Goal: Task Accomplishment & Management: Manage account settings

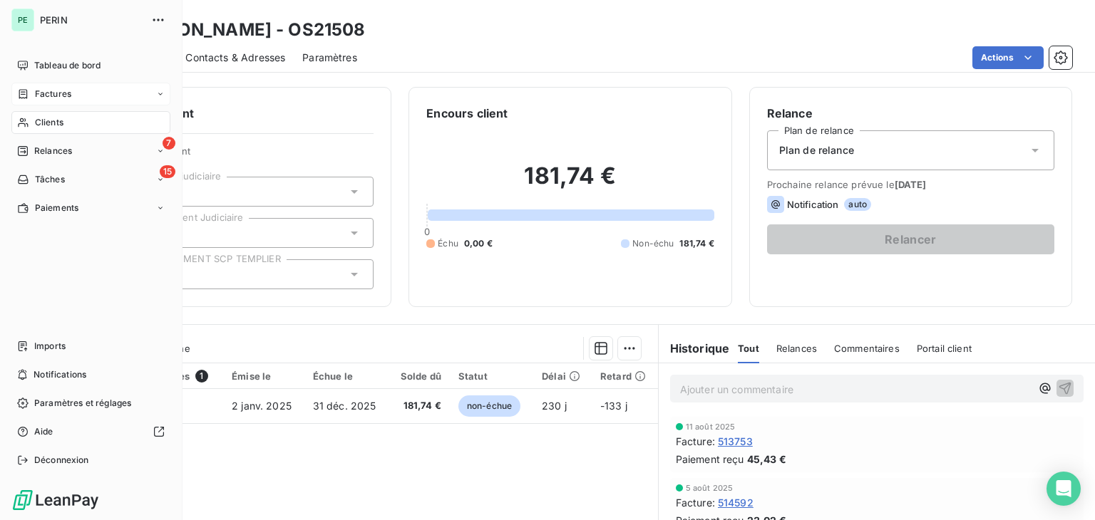
click at [56, 96] on span "Factures" at bounding box center [53, 94] width 36 height 13
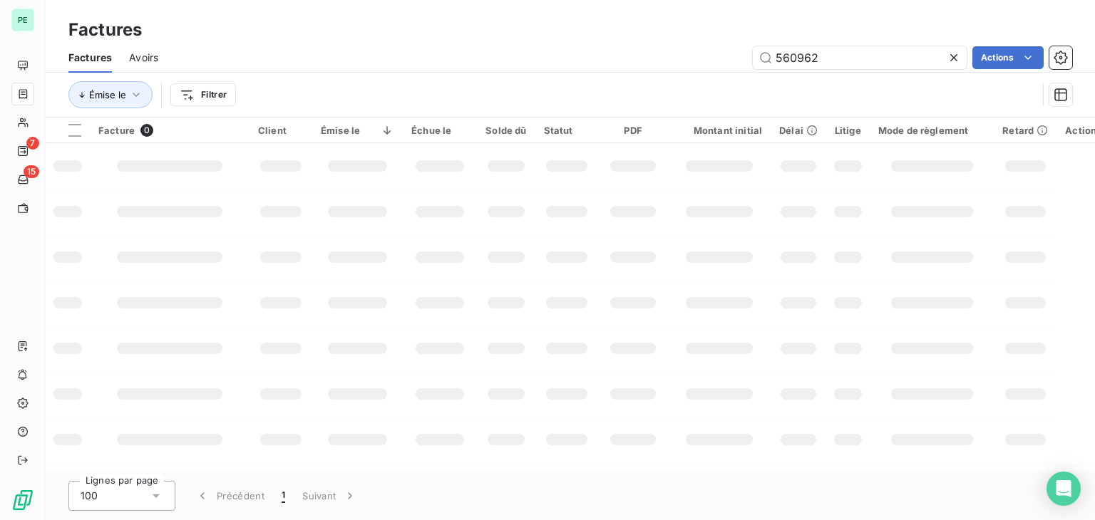
drag, startPoint x: 822, startPoint y: 58, endPoint x: 718, endPoint y: 57, distance: 104.0
click at [718, 57] on div "560962 Actions" at bounding box center [623, 57] width 896 height 23
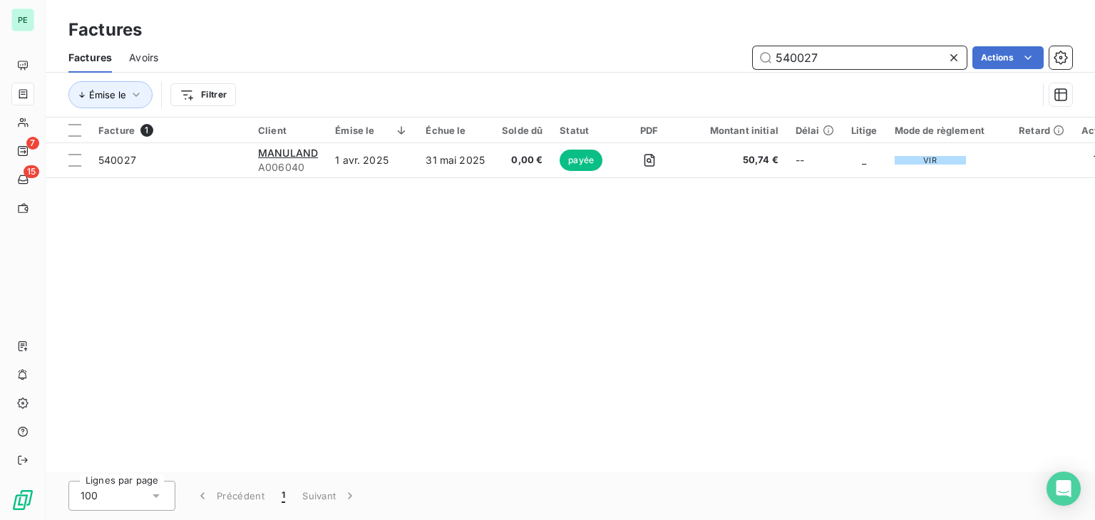
click at [791, 55] on input "540027" at bounding box center [860, 57] width 214 height 23
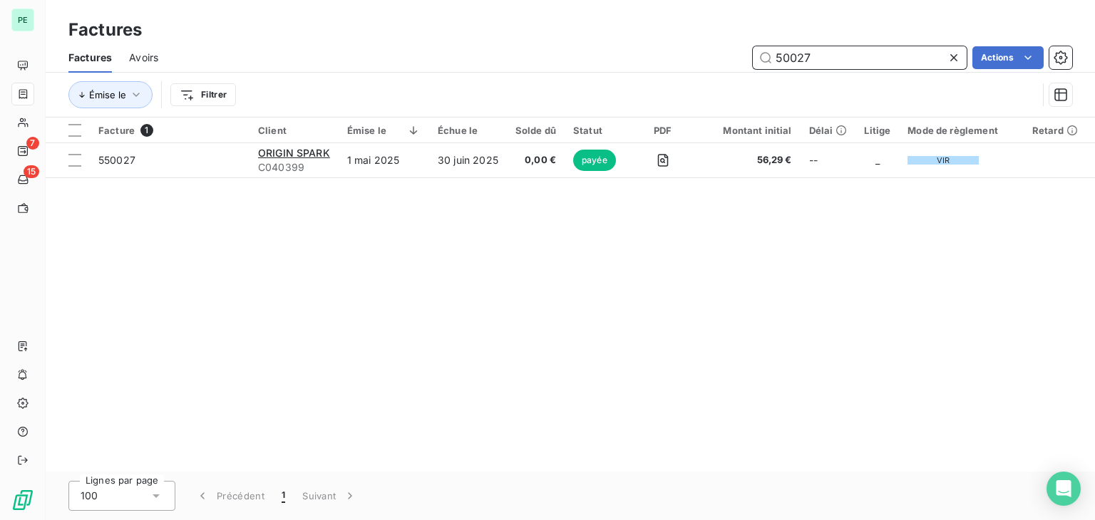
type input "570027"
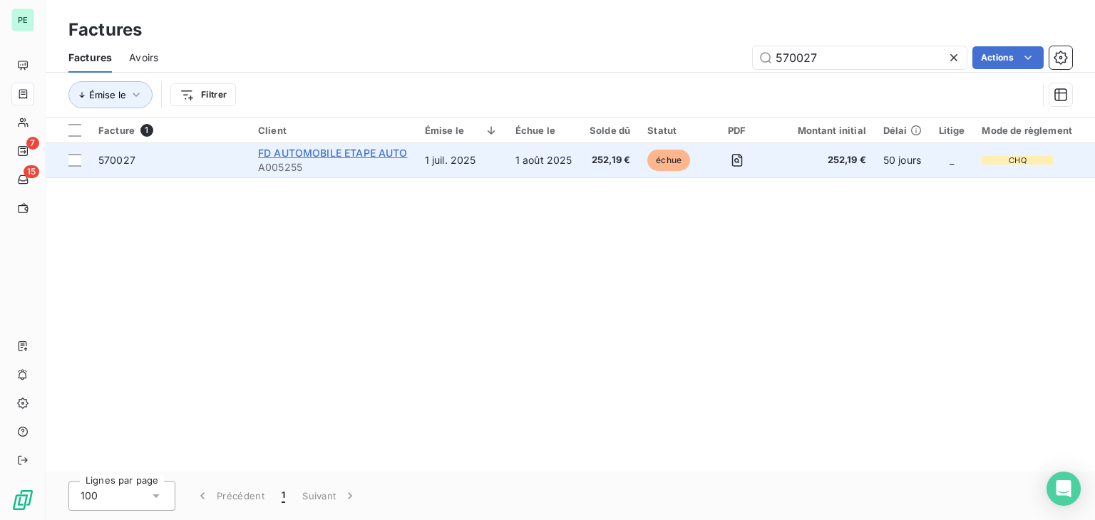
click at [342, 157] on span "FD AUTOMOBILE ETAPE AUTO" at bounding box center [333, 153] width 150 height 12
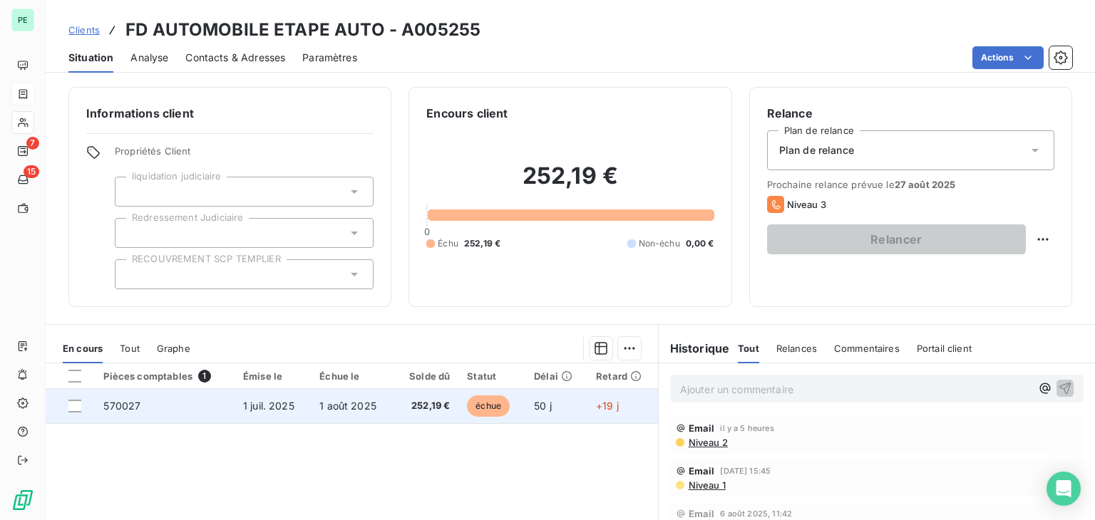
drag, startPoint x: 78, startPoint y: 402, endPoint x: 91, endPoint y: 402, distance: 13.5
click at [78, 402] on div at bounding box center [74, 406] width 13 height 13
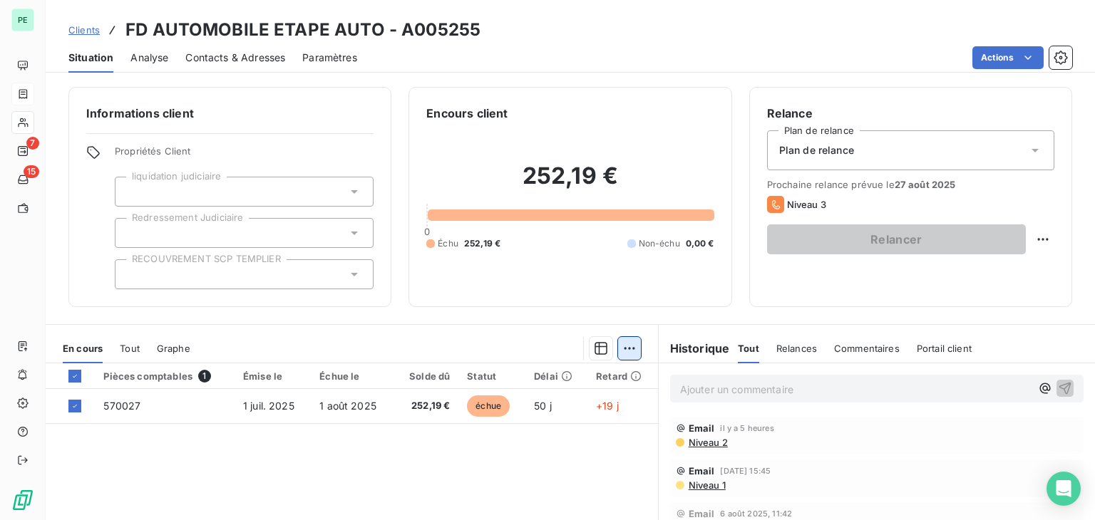
click at [629, 351] on html "PE 7 15 Clients FD AUTOMOBILE ETAPE AUTO - A005255 Situation Analyse Contacts &…" at bounding box center [547, 260] width 1095 height 520
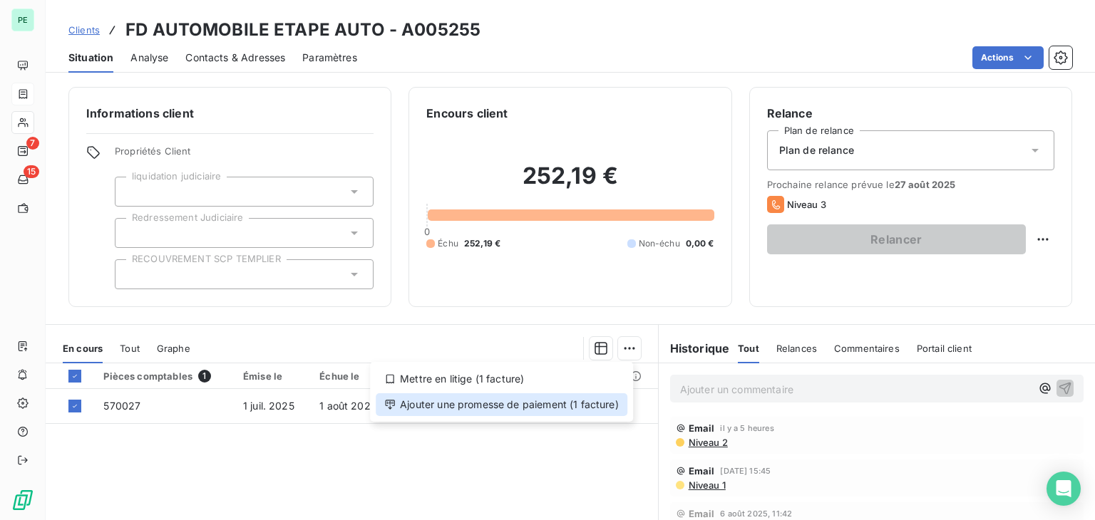
click at [579, 400] on div "Ajouter une promesse de paiement (1 facture)" at bounding box center [502, 404] width 252 height 23
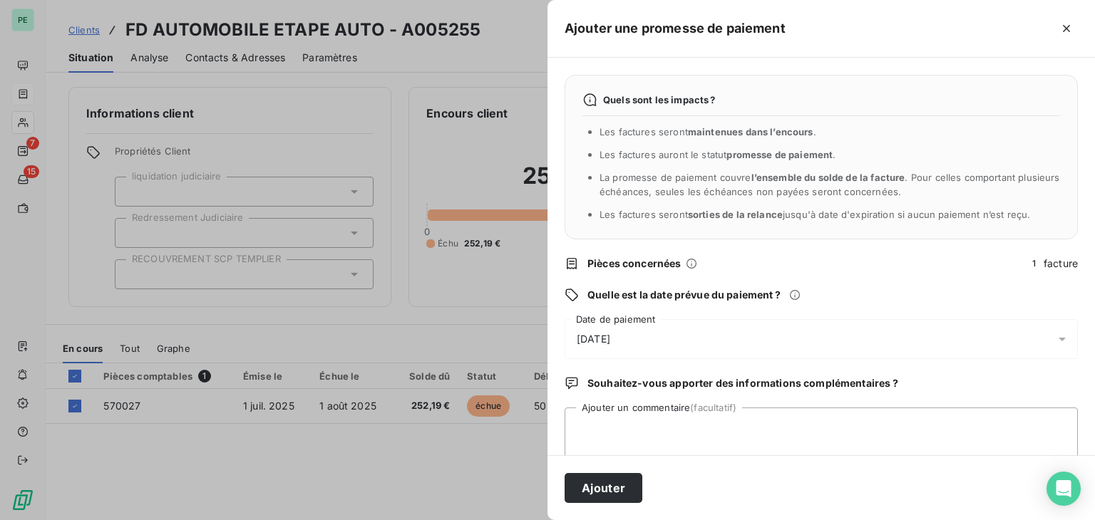
click at [621, 350] on div "[DATE]" at bounding box center [820, 339] width 513 height 40
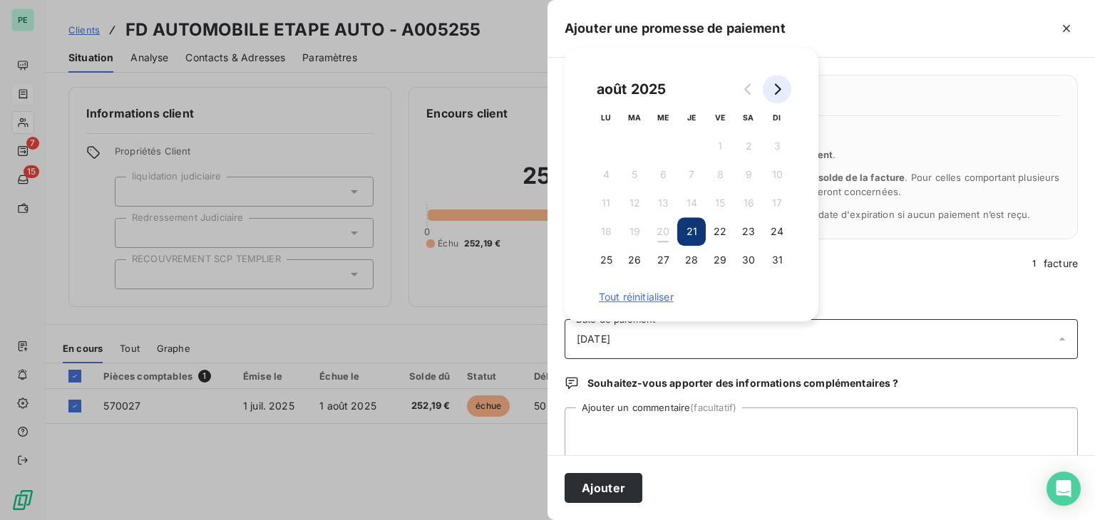
click at [786, 85] on button "Go to next month" at bounding box center [777, 89] width 29 height 29
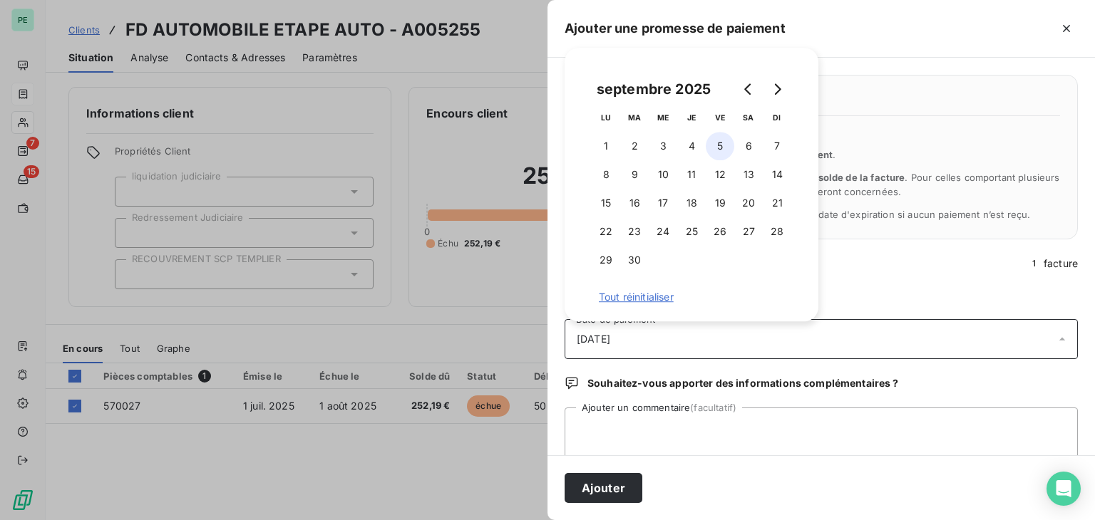
click at [719, 148] on button "5" at bounding box center [719, 146] width 29 height 29
click at [656, 425] on textarea "Ajouter un commentaire (facultatif)" at bounding box center [820, 435] width 513 height 54
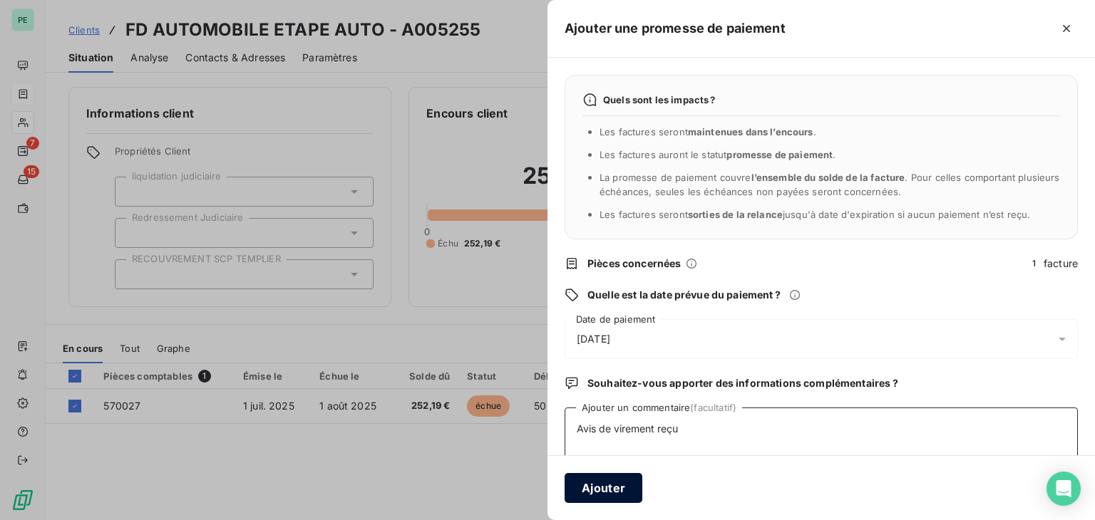
type textarea "Avis de virement reçu"
click at [617, 482] on button "Ajouter" at bounding box center [603, 488] width 78 height 30
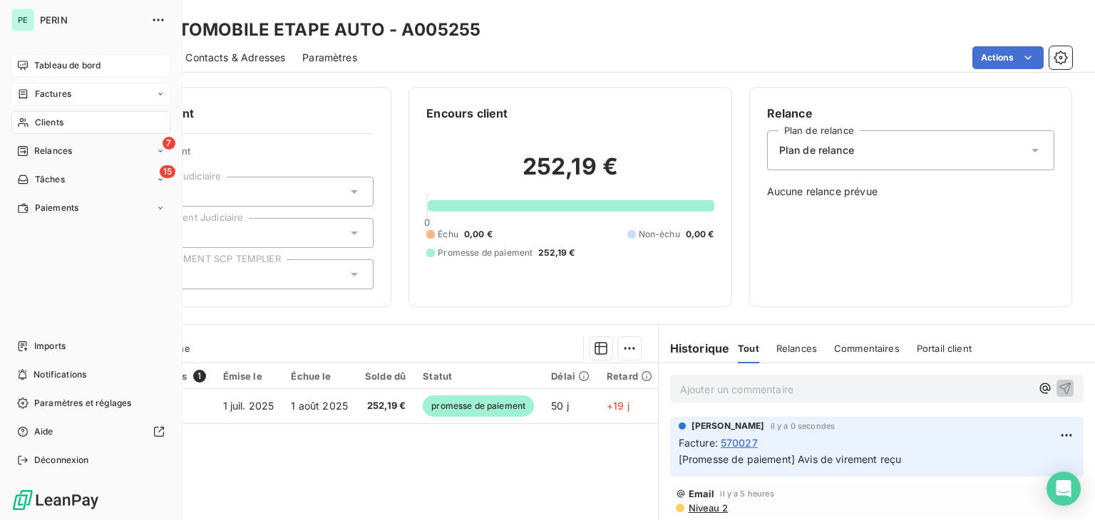
click at [21, 63] on icon at bounding box center [22, 65] width 11 height 11
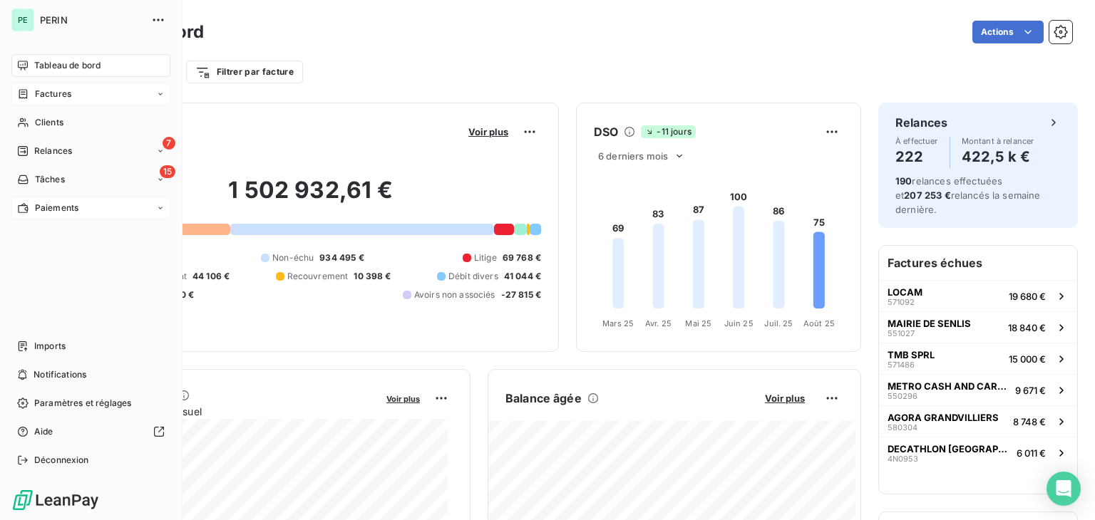
click at [36, 198] on div "Paiements" at bounding box center [90, 208] width 159 height 23
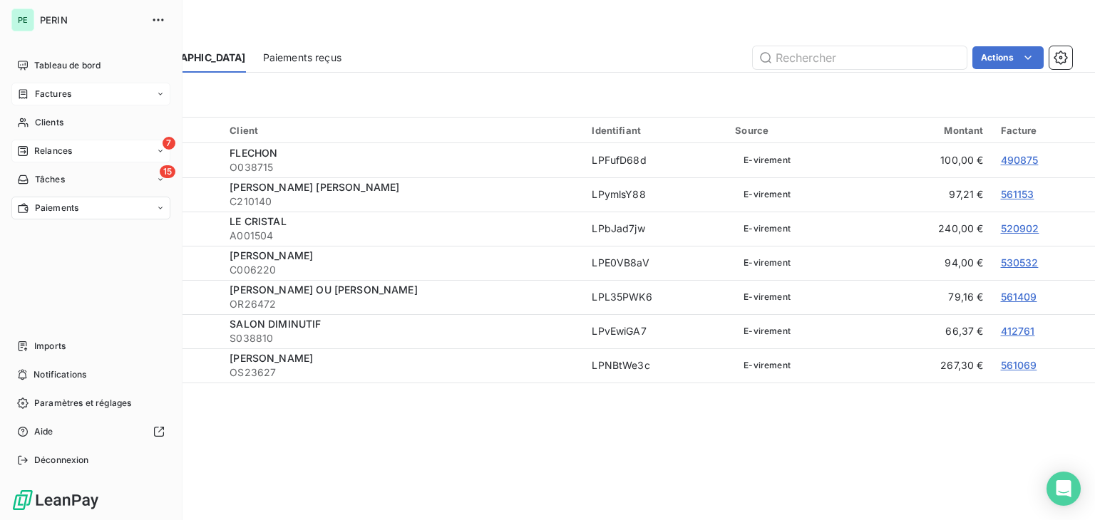
click at [56, 146] on span "Relances" at bounding box center [53, 151] width 38 height 13
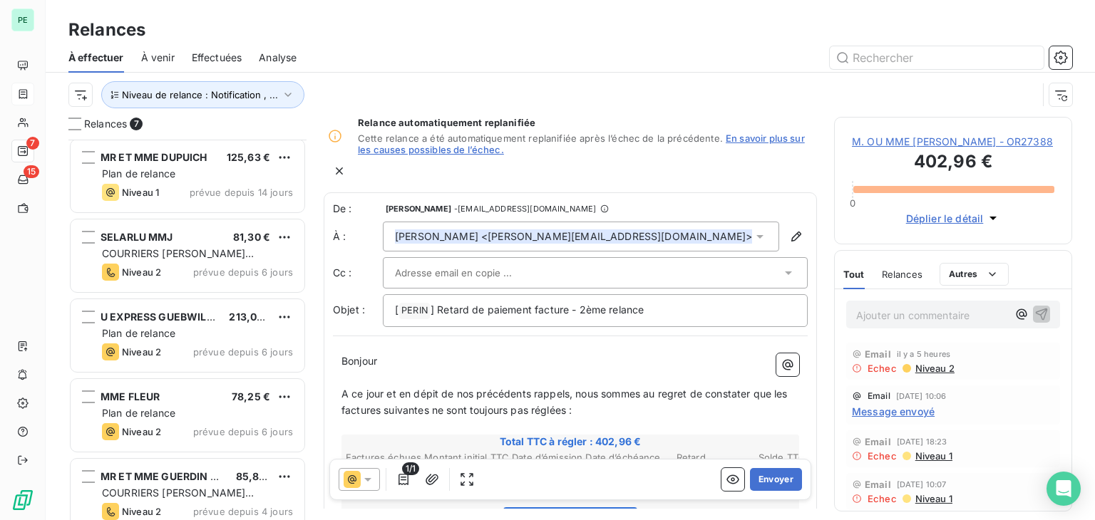
scroll to position [178, 0]
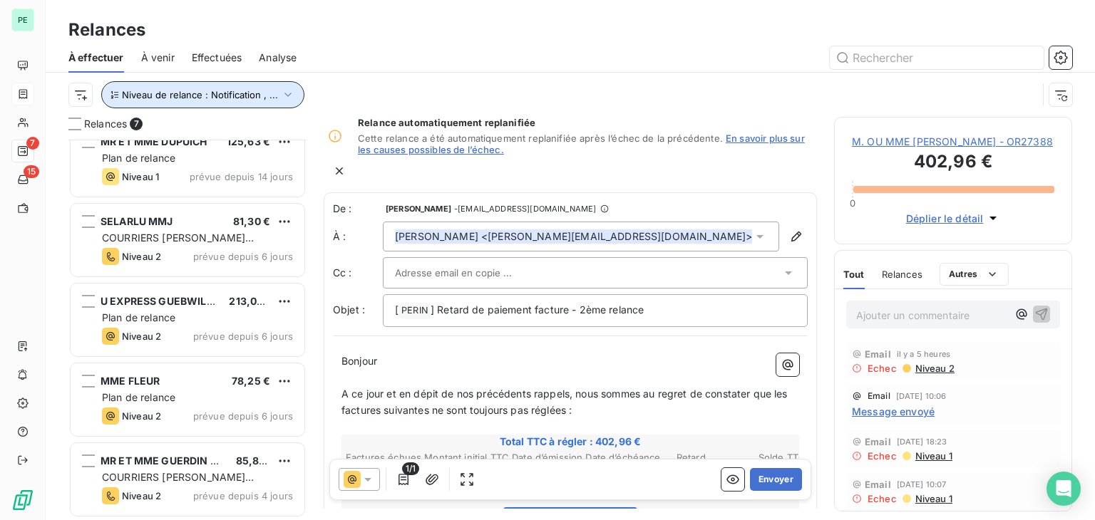
click at [214, 100] on button "Niveau de relance : Notification , ..." at bounding box center [202, 94] width 203 height 27
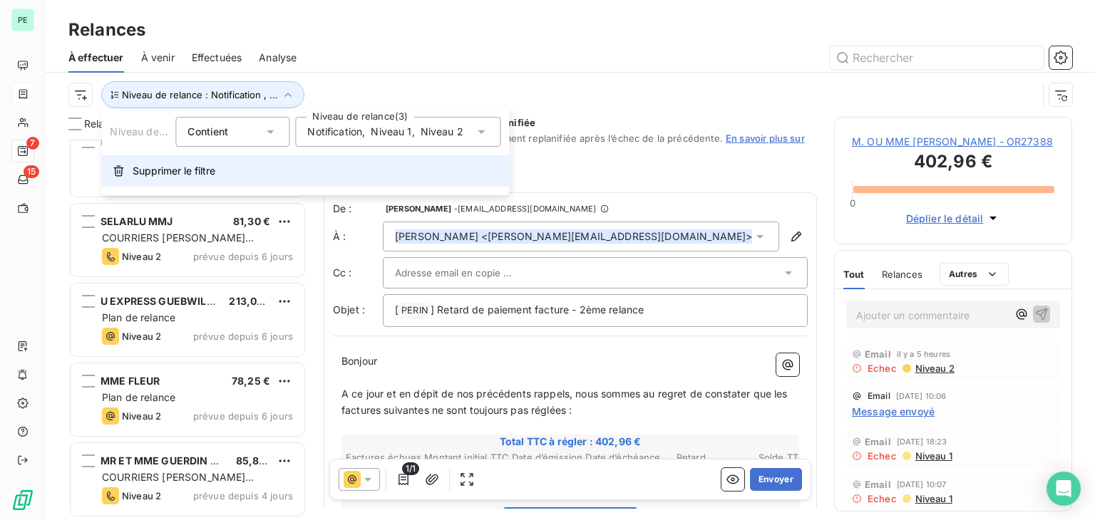
click at [206, 172] on span "Supprimer le filtre" at bounding box center [174, 171] width 83 height 14
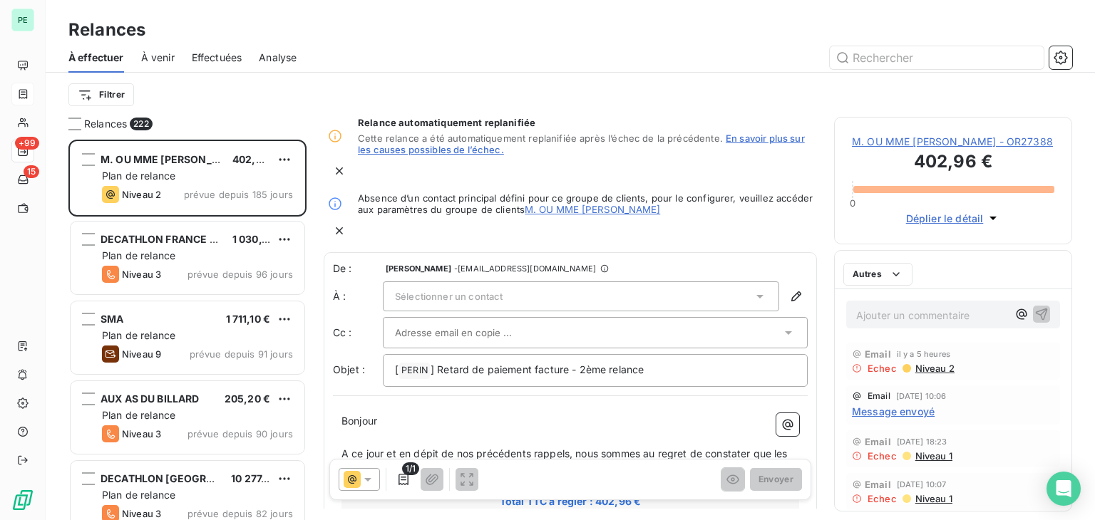
scroll to position [369, 227]
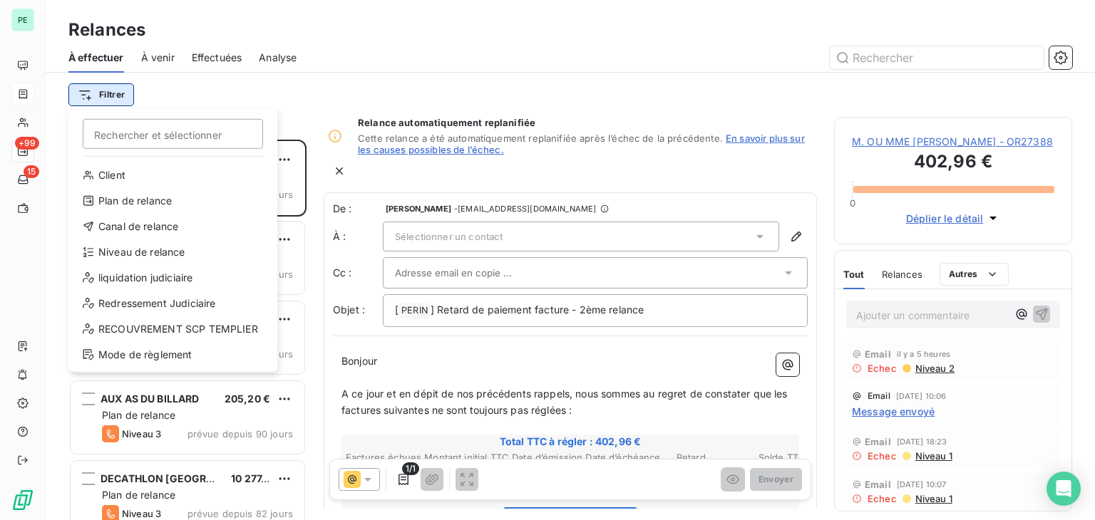
click at [103, 98] on html "PE +99 15 Relances À effectuer À venir Effectuées Analyse Filtrer Rechercher et…" at bounding box center [547, 260] width 1095 height 520
click at [156, 228] on div "Canal de relance" at bounding box center [172, 226] width 197 height 23
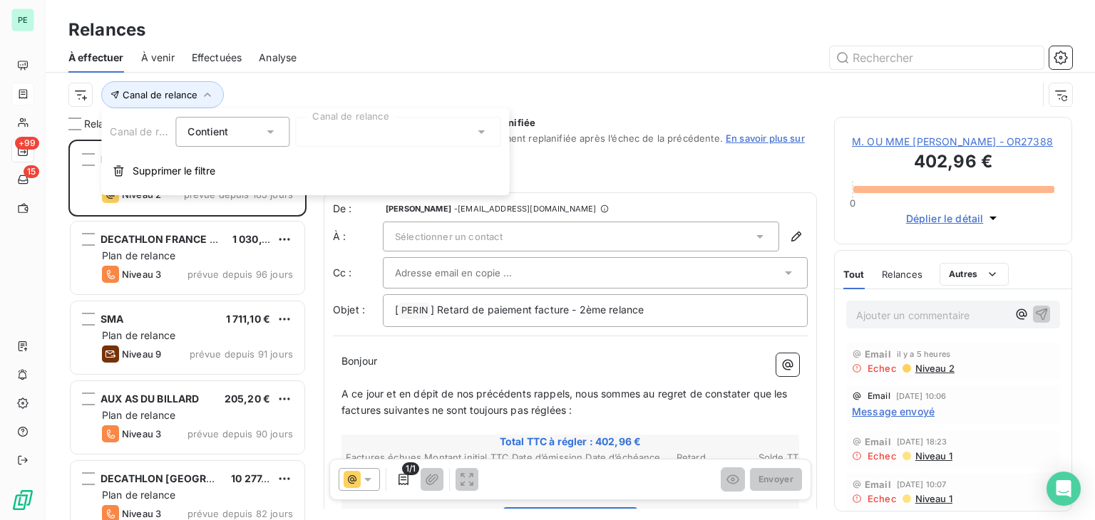
click at [353, 131] on div at bounding box center [397, 132] width 205 height 30
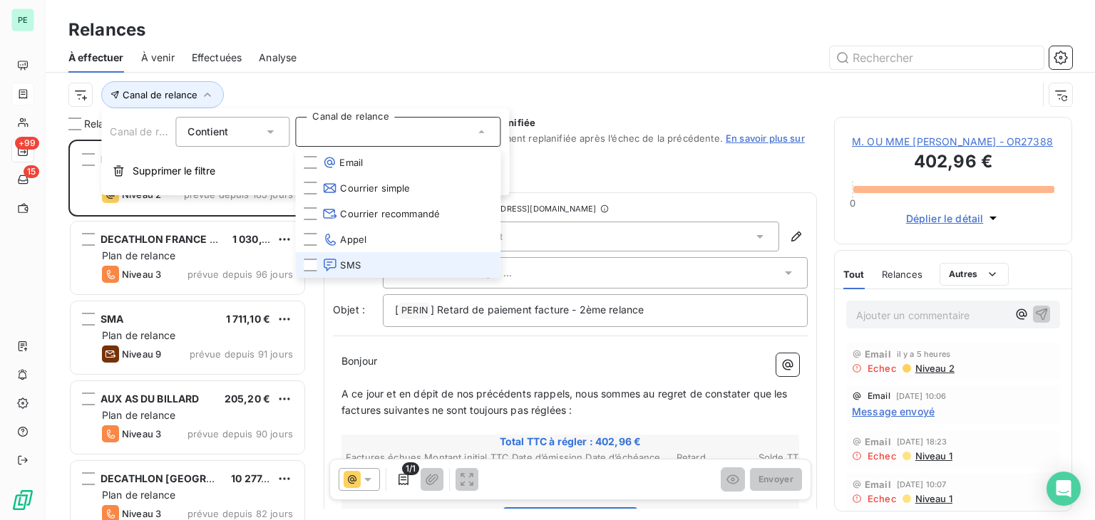
click at [333, 257] on li "SMS" at bounding box center [397, 265] width 205 height 26
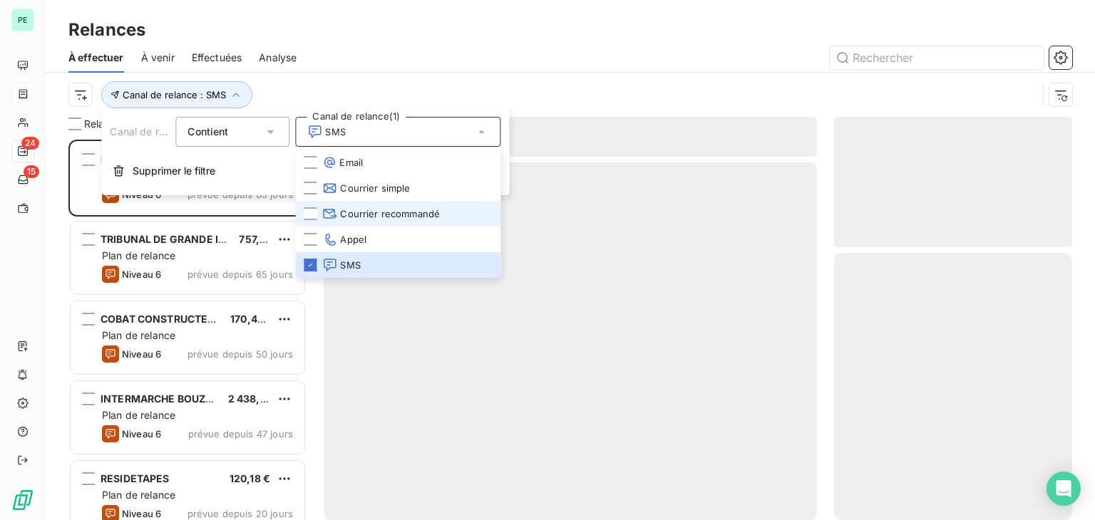
scroll to position [369, 227]
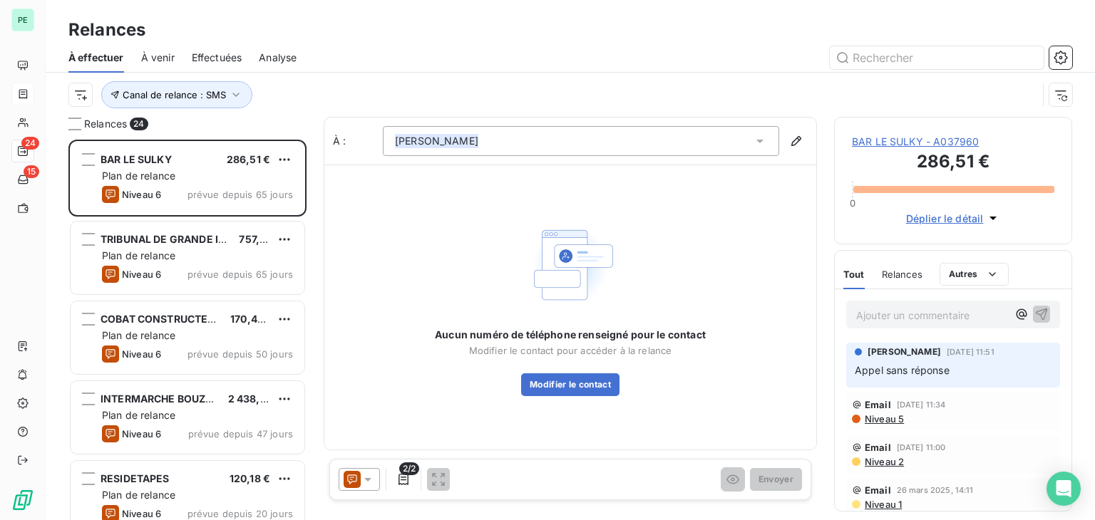
click at [338, 83] on div "Canal de relance : SMS" at bounding box center [552, 94] width 968 height 27
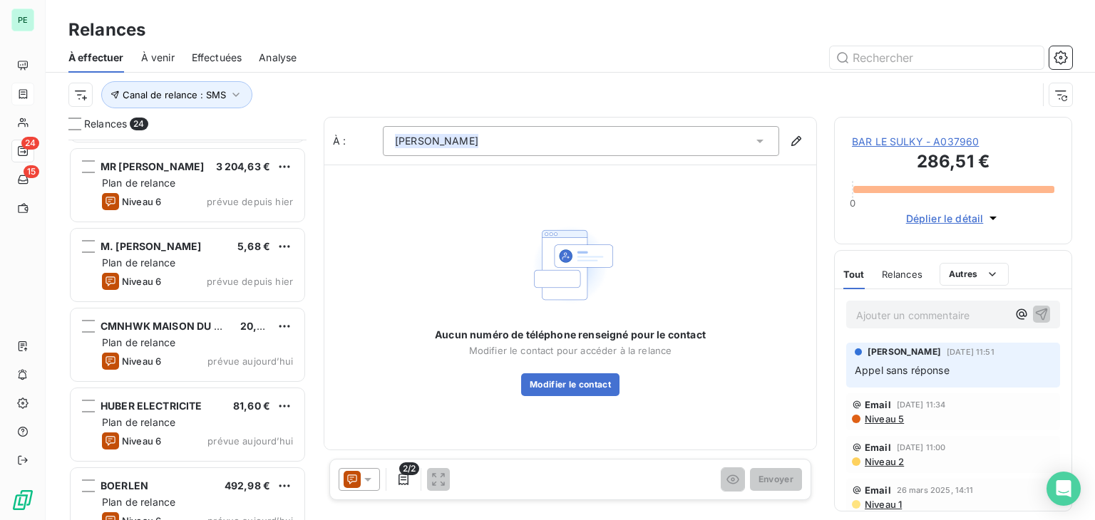
scroll to position [1535, 0]
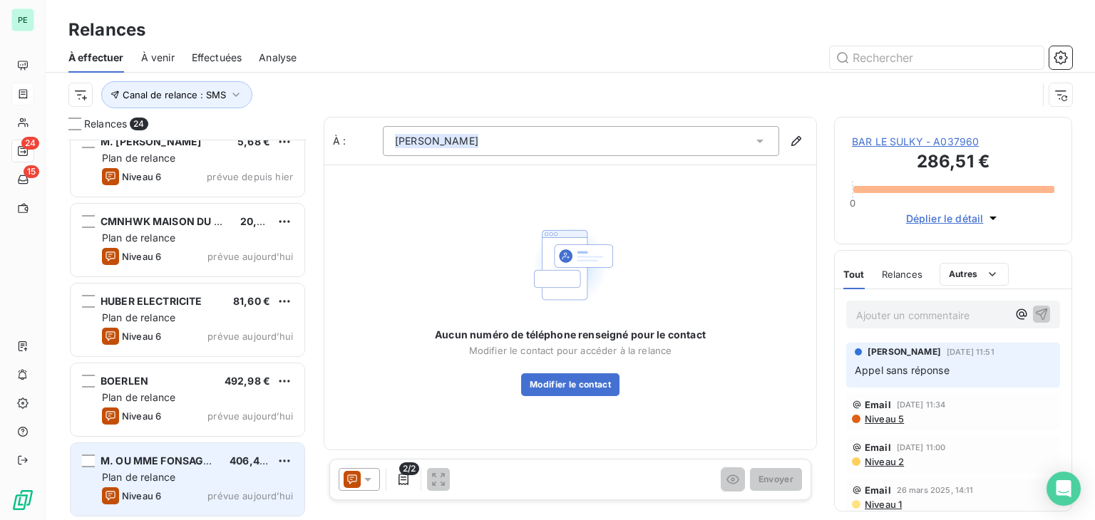
click at [250, 494] on span "prévue aujourd’hui" at bounding box center [250, 495] width 86 height 11
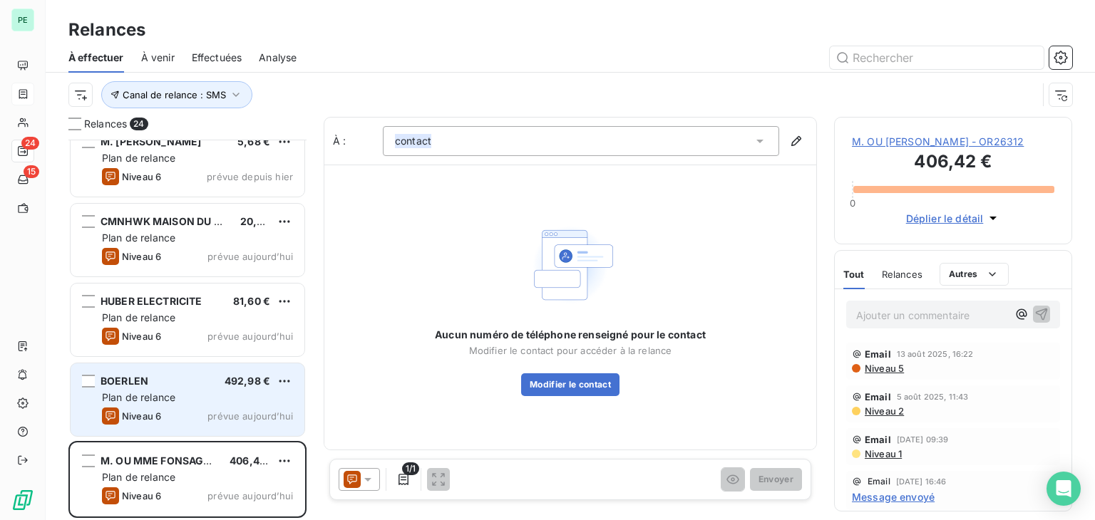
click at [229, 418] on span "prévue aujourd’hui" at bounding box center [250, 415] width 86 height 11
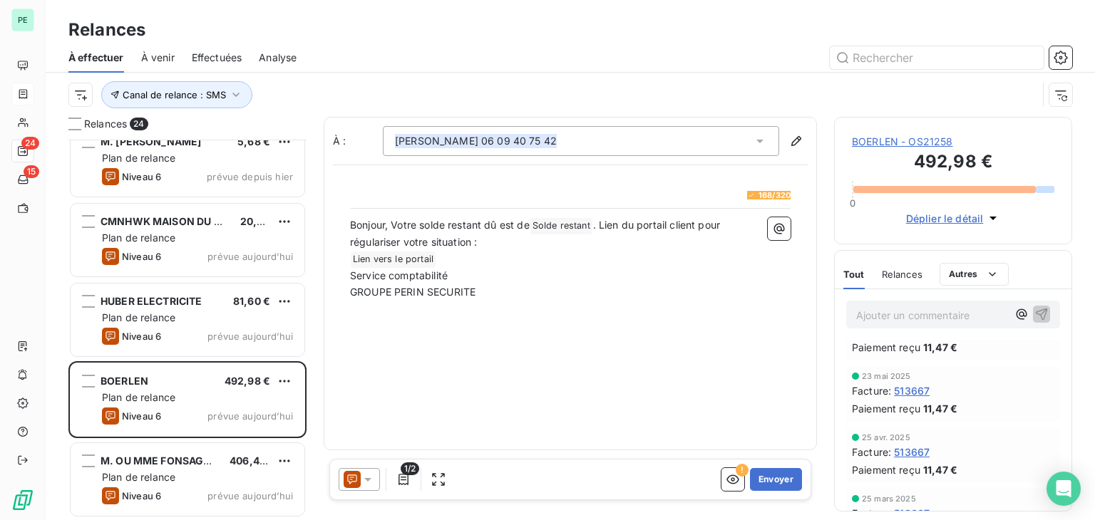
scroll to position [285, 0]
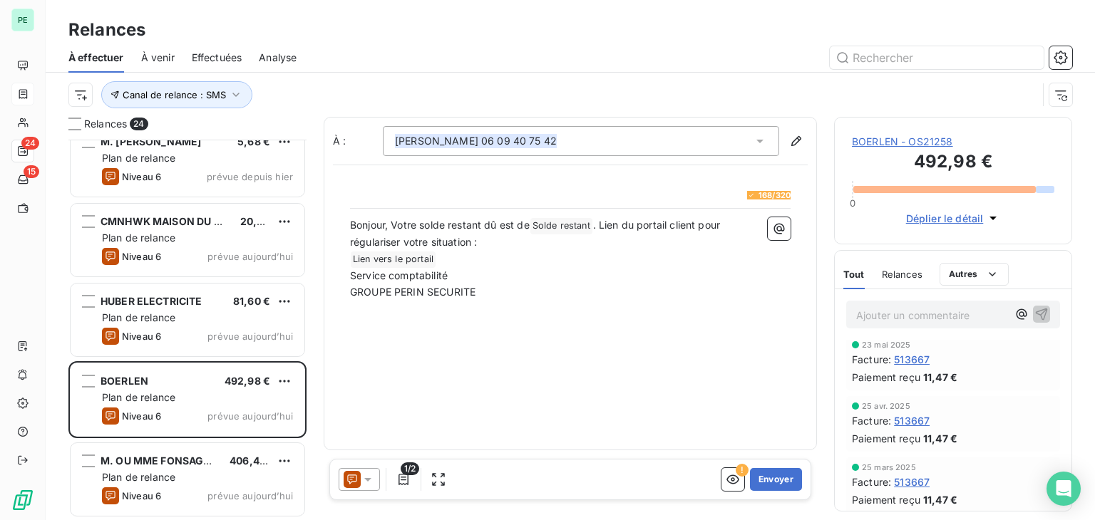
click at [921, 269] on div "Relances" at bounding box center [902, 274] width 41 height 30
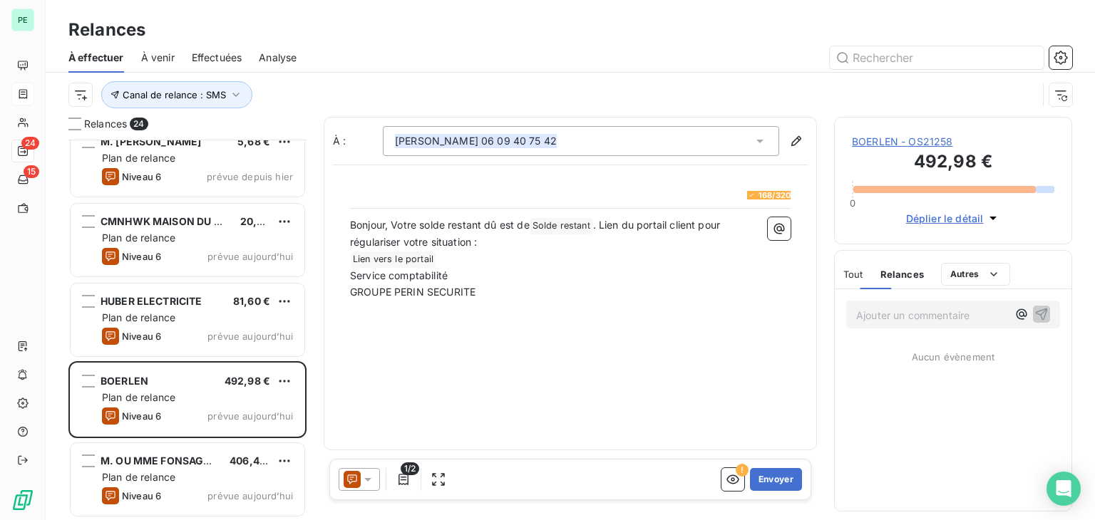
scroll to position [0, 0]
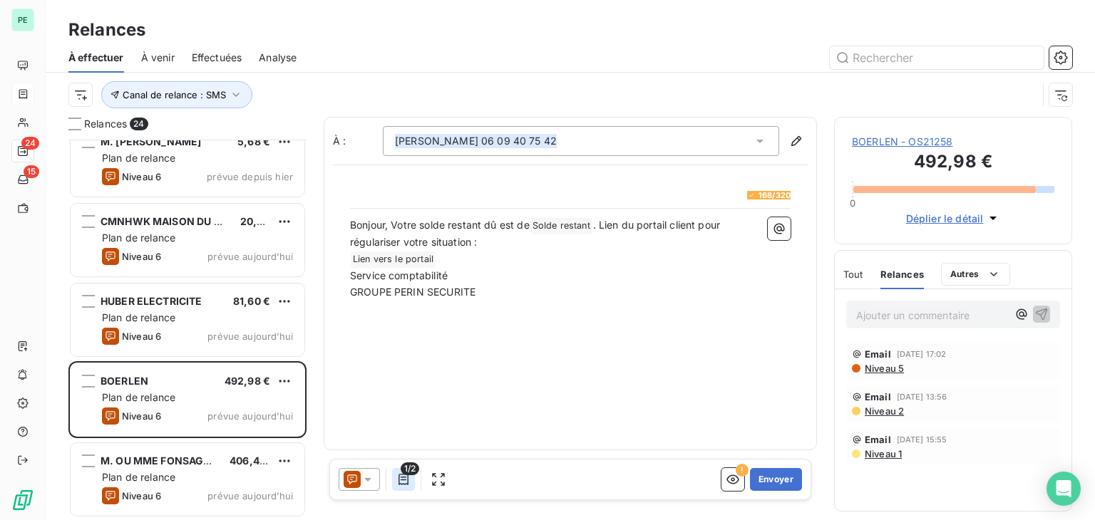
click at [412, 479] on button "button" at bounding box center [403, 479] width 23 height 23
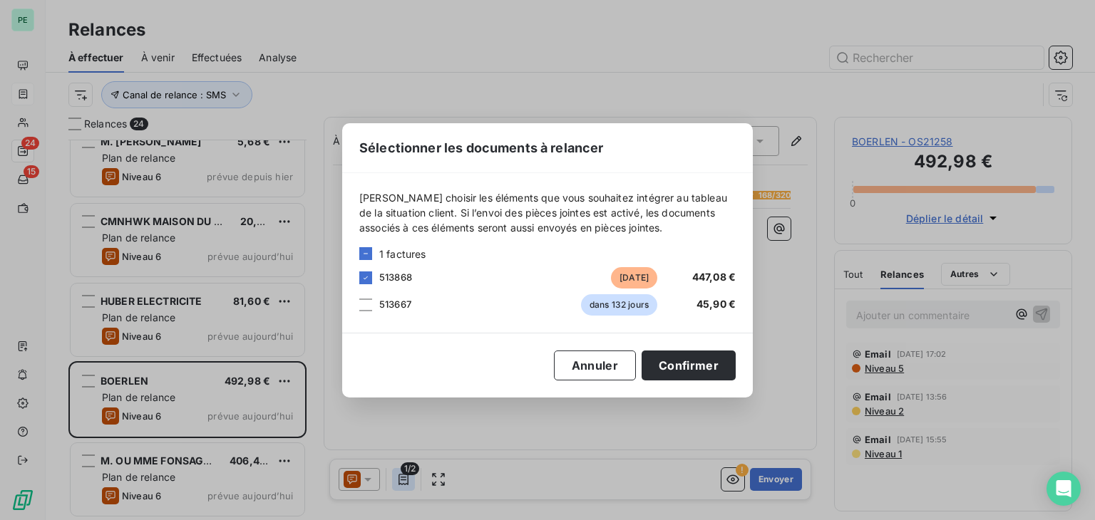
click at [412, 479] on div "Sélectionner les documents à relancer [PERSON_NAME] choisir les éléments que vo…" at bounding box center [547, 260] width 1095 height 520
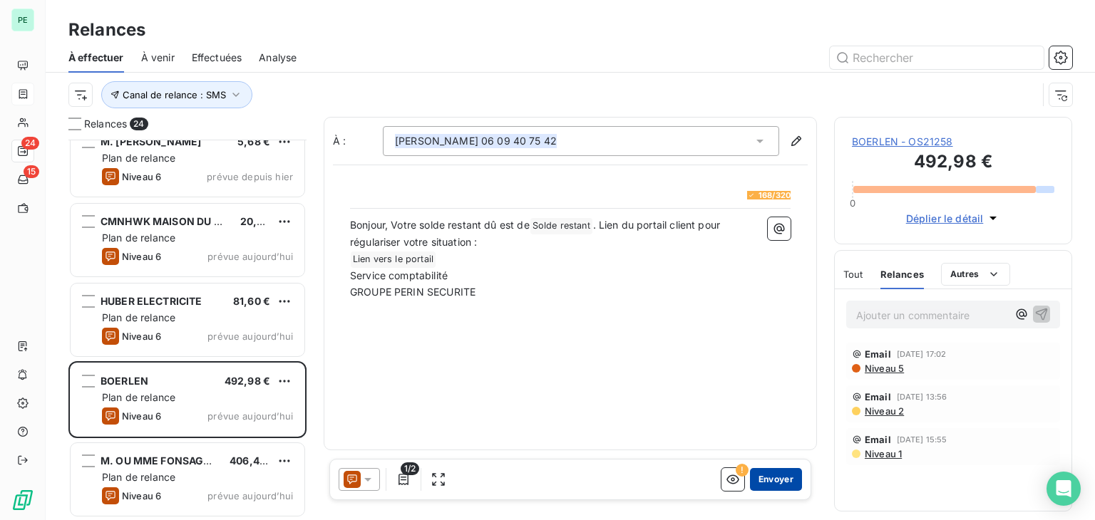
click at [785, 481] on button "Envoyer" at bounding box center [776, 479] width 52 height 23
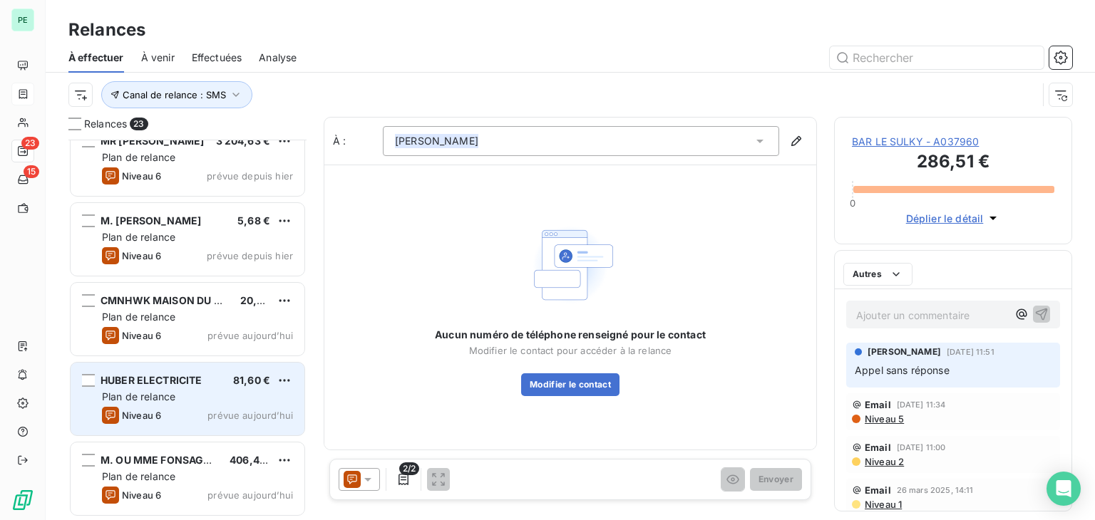
scroll to position [1455, 0]
click at [205, 381] on div "HUBER ELECTRICITE 81,60 €" at bounding box center [197, 381] width 191 height 13
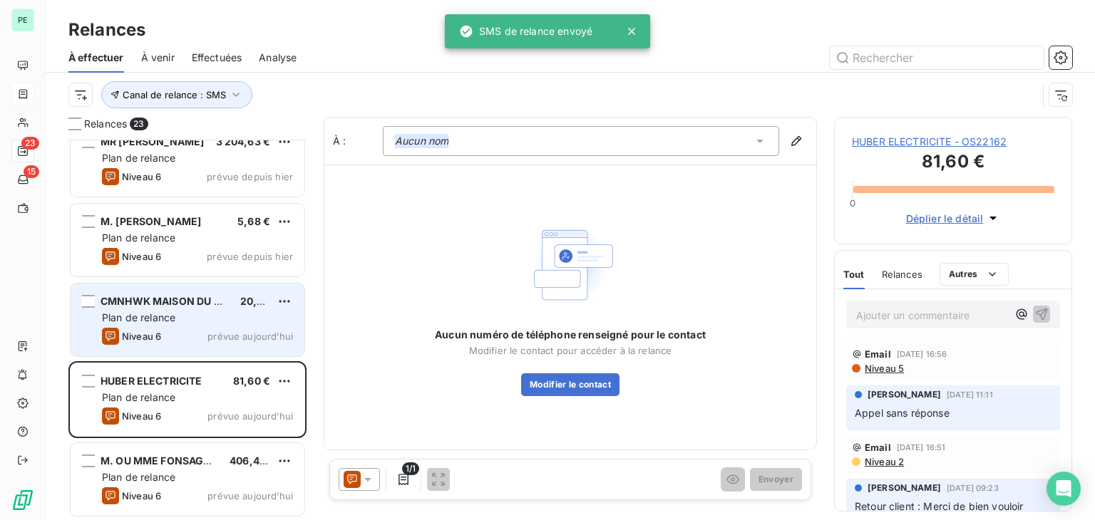
click at [199, 338] on div "Niveau 6 prévue [DATE]" at bounding box center [197, 336] width 191 height 17
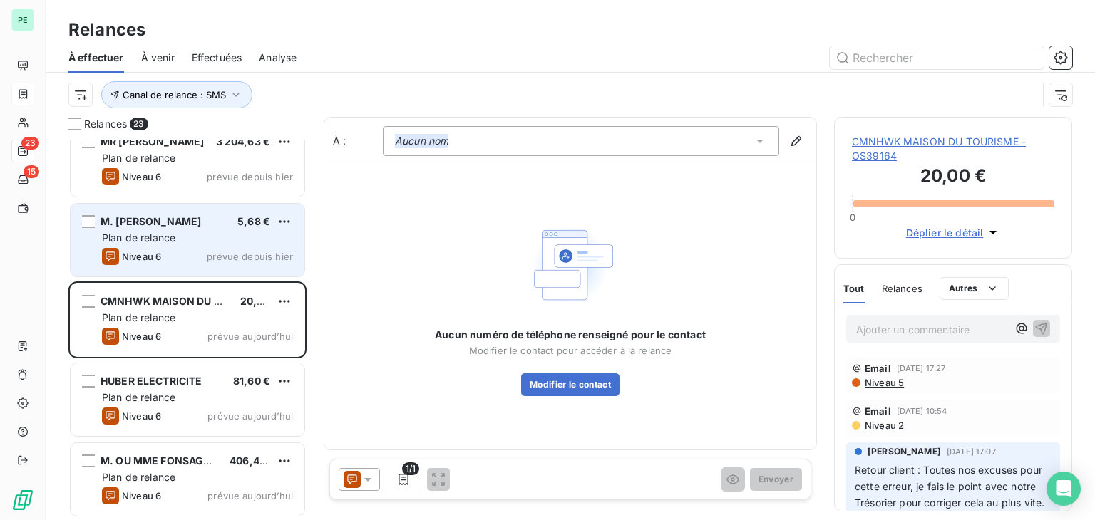
click at [201, 253] on div "Niveau 6 prévue depuis [DATE]" at bounding box center [197, 256] width 191 height 17
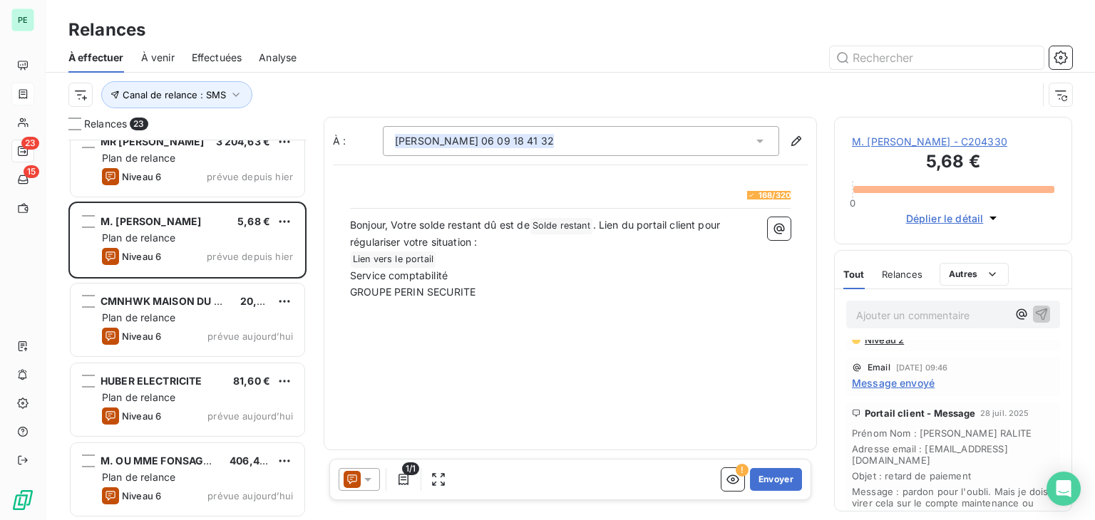
scroll to position [71, 0]
click at [922, 391] on span "Message envoyé" at bounding box center [893, 383] width 83 height 15
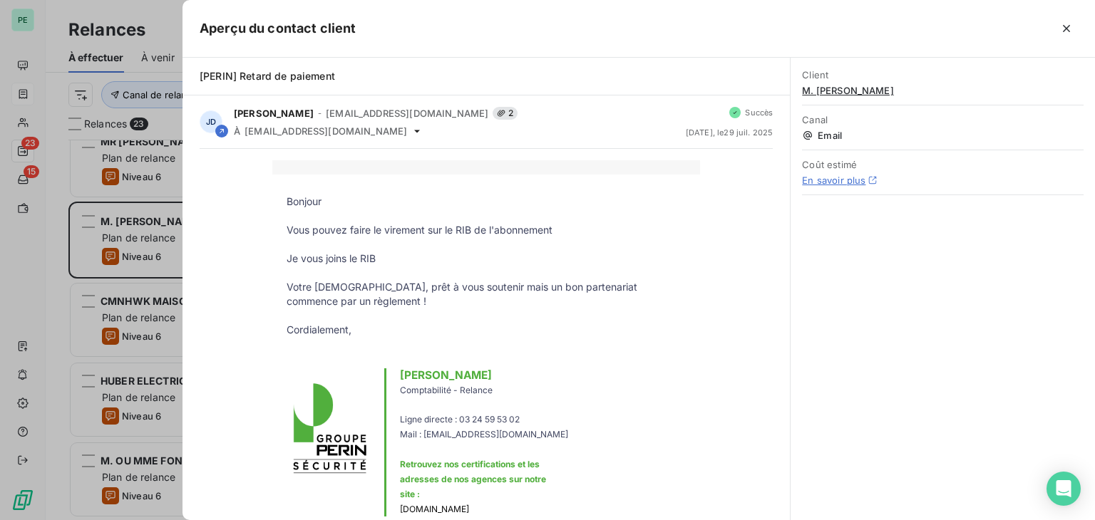
click at [53, 179] on div at bounding box center [547, 260] width 1095 height 520
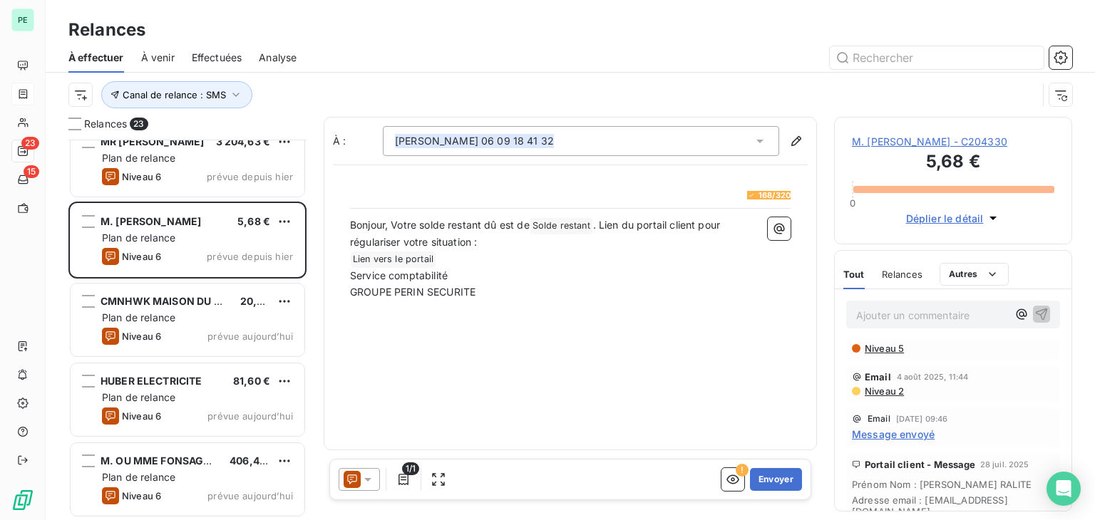
scroll to position [0, 0]
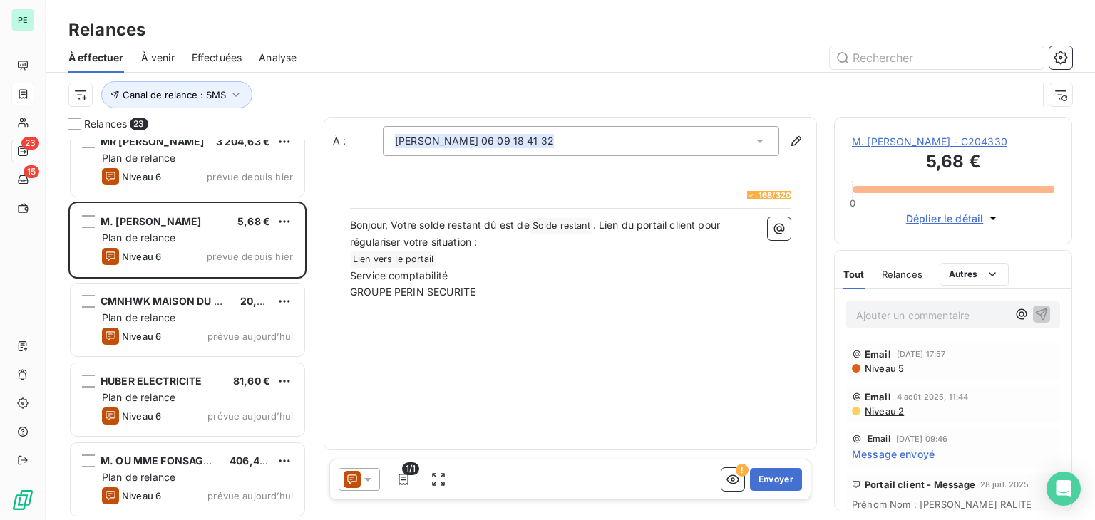
click at [898, 374] on span "Niveau 5" at bounding box center [883, 368] width 41 height 11
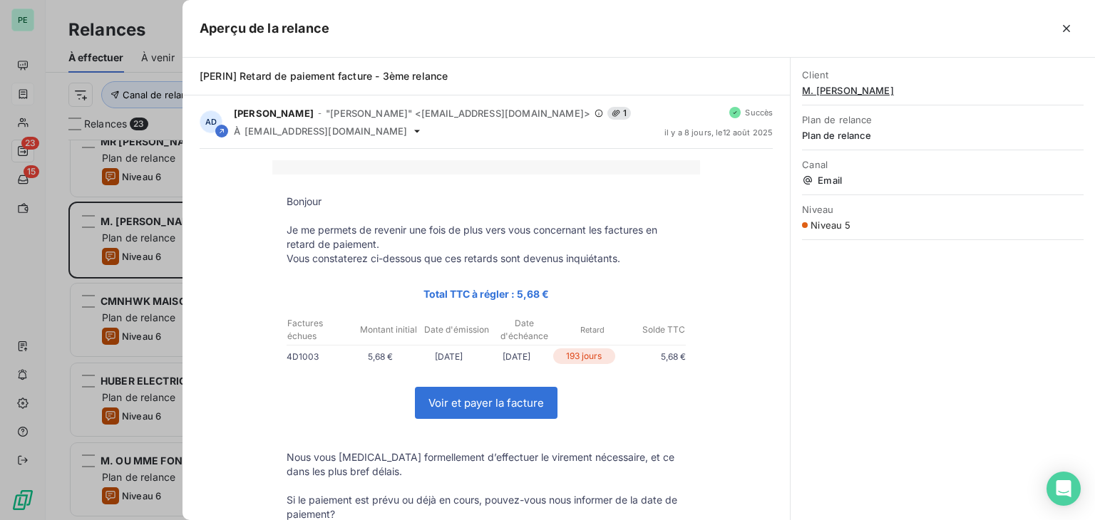
click at [58, 224] on div at bounding box center [547, 260] width 1095 height 520
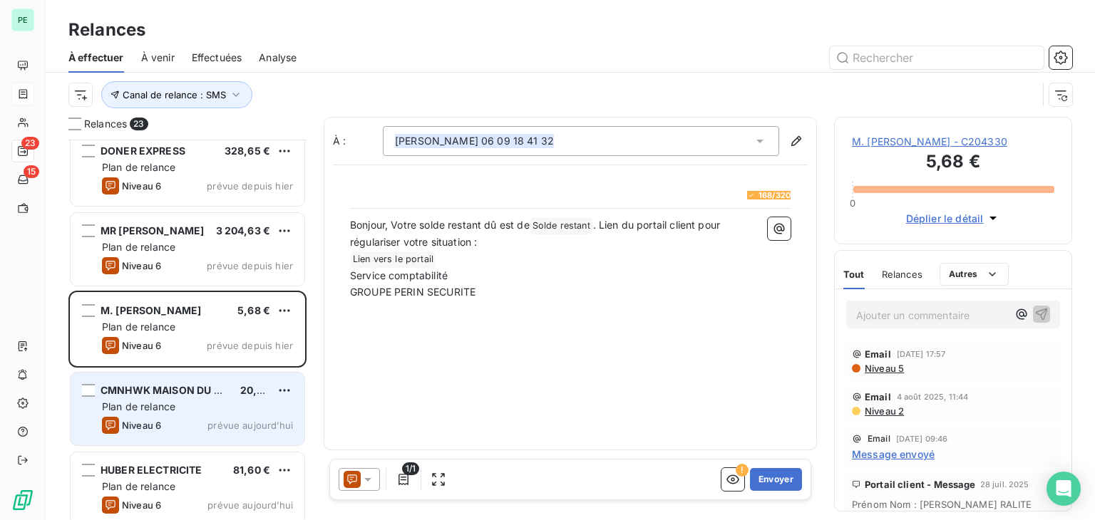
scroll to position [1313, 0]
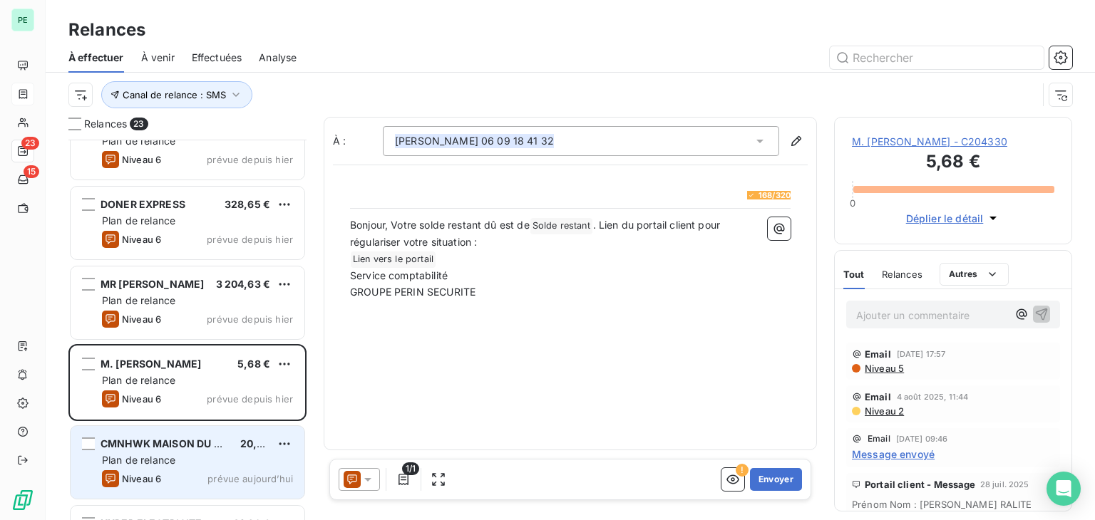
click at [182, 286] on div "MR [PERSON_NAME] 3 204,63 €" at bounding box center [197, 284] width 191 height 13
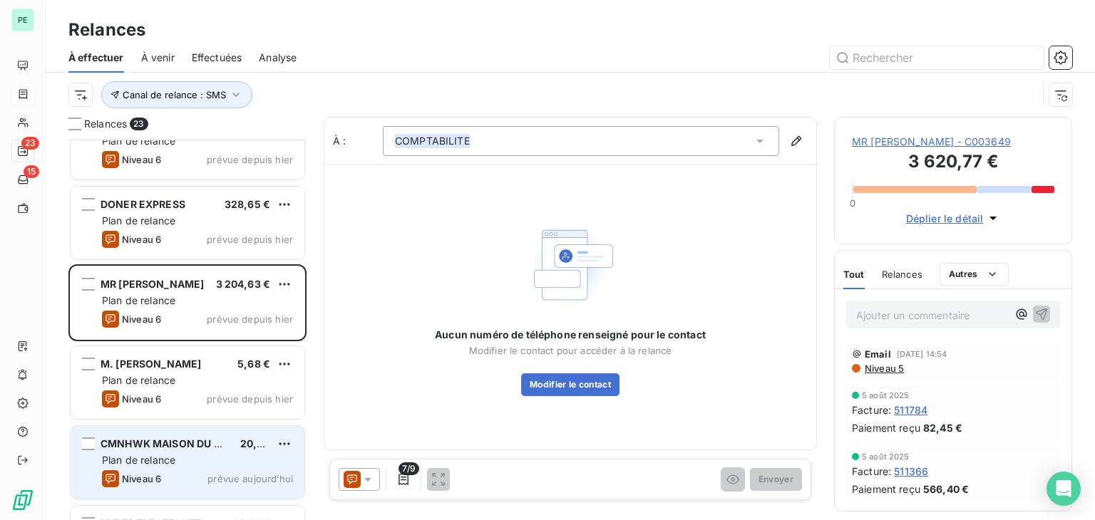
scroll to position [1241, 0]
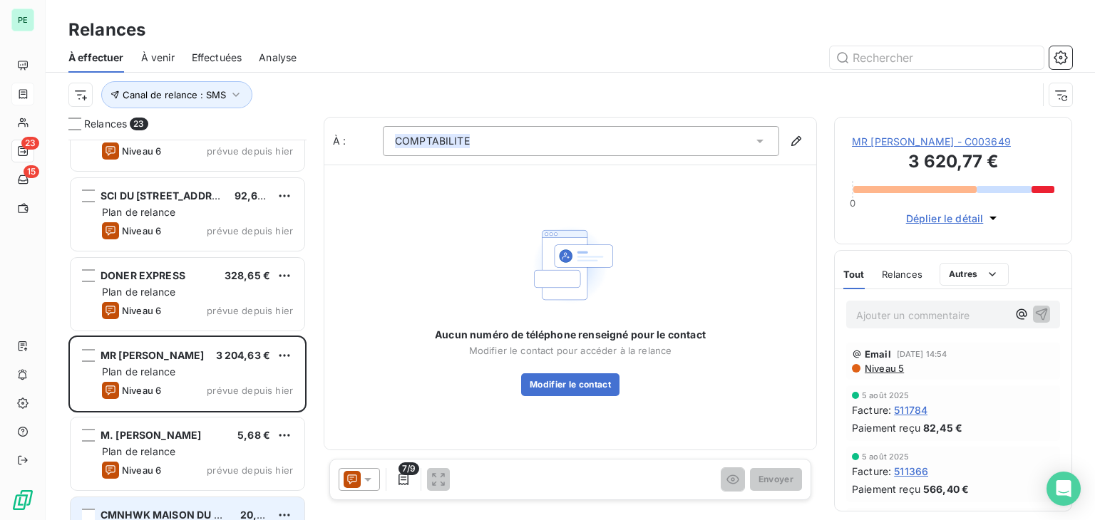
click at [182, 286] on div "Plan de relance" at bounding box center [197, 292] width 191 height 14
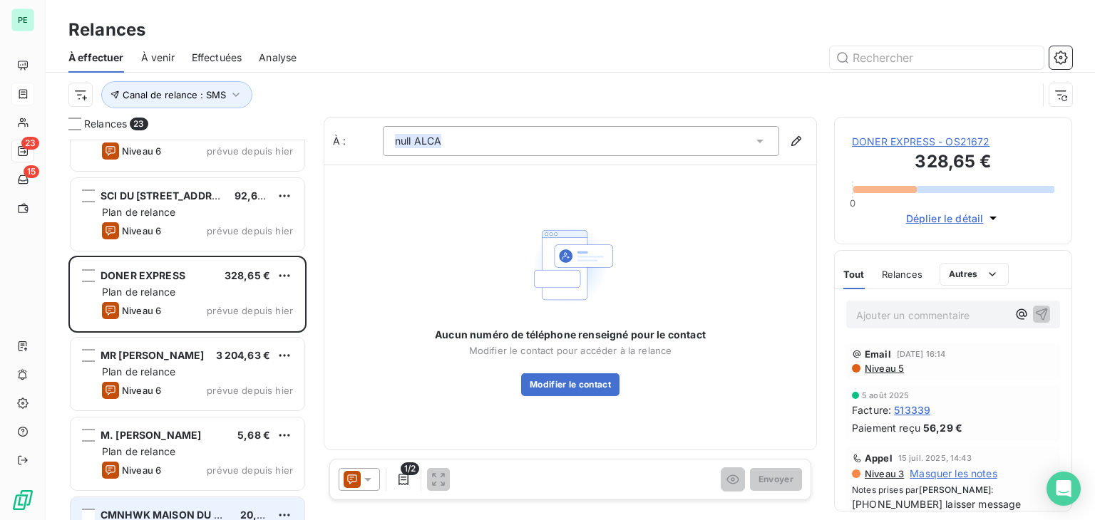
scroll to position [1170, 0]
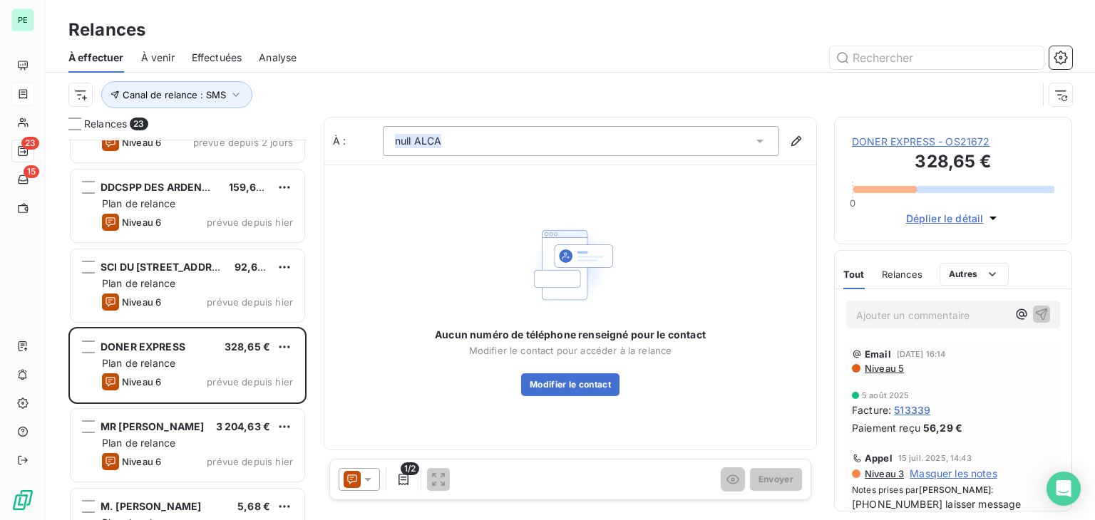
click at [182, 286] on div "Plan de relance" at bounding box center [197, 283] width 191 height 14
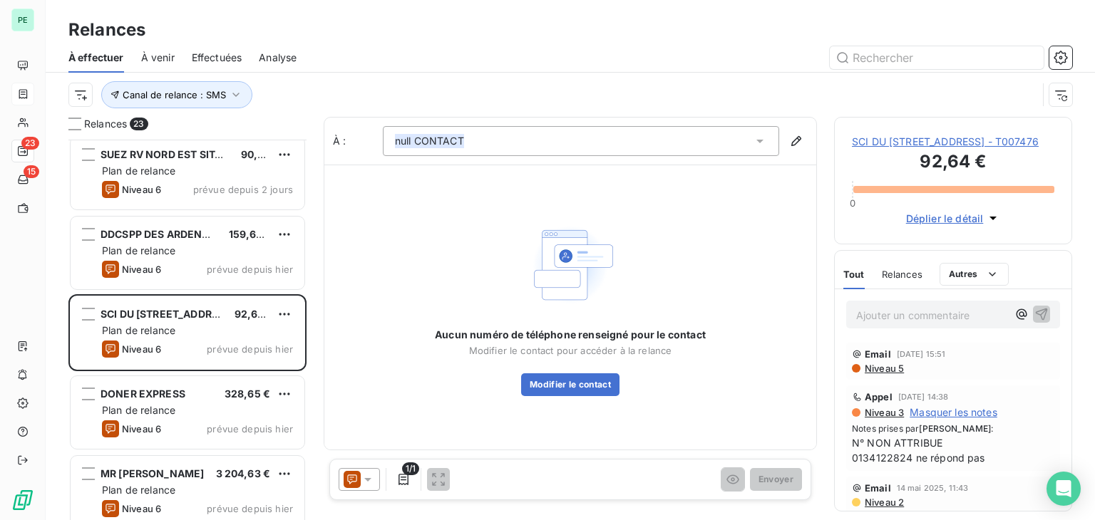
scroll to position [1099, 0]
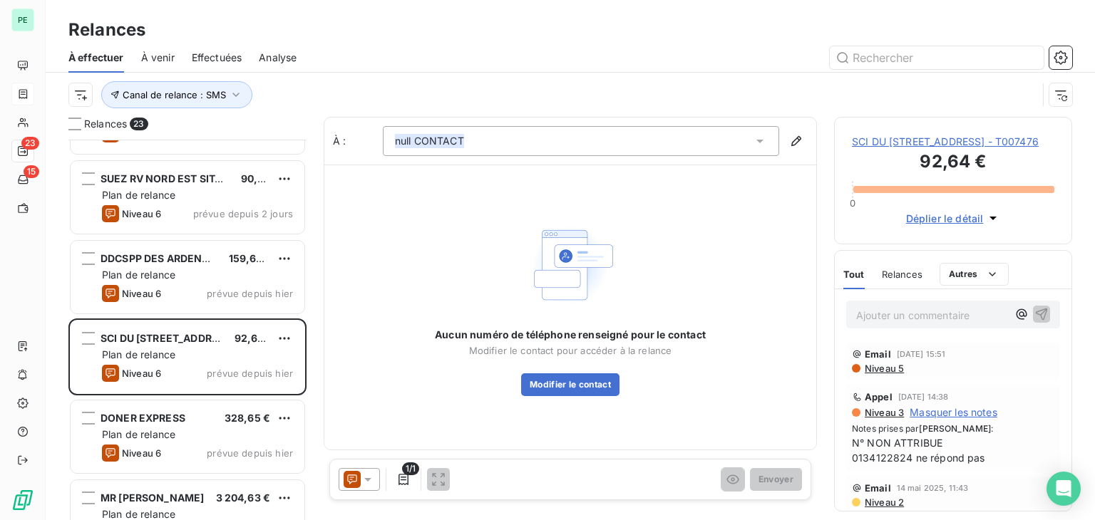
click at [182, 286] on div "Niveau 6 prévue depuis [DATE]" at bounding box center [197, 293] width 191 height 17
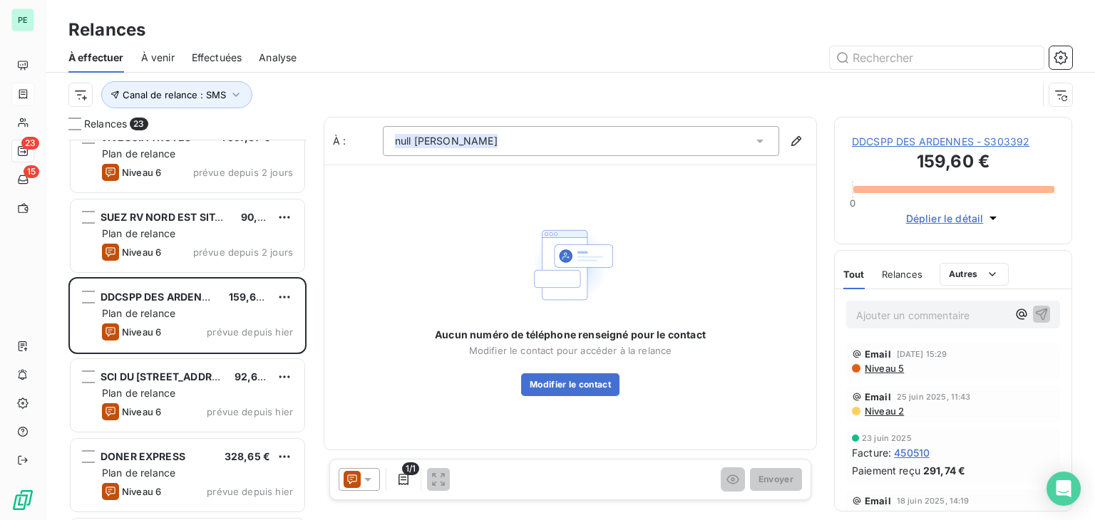
scroll to position [1028, 0]
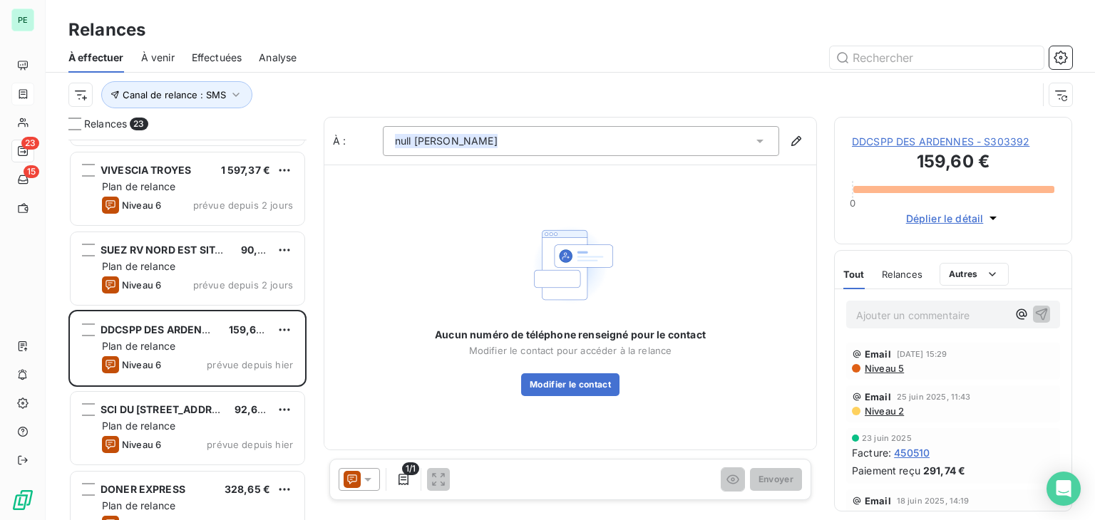
click at [182, 286] on div "Niveau 6 prévue depuis 2 jours" at bounding box center [197, 284] width 191 height 17
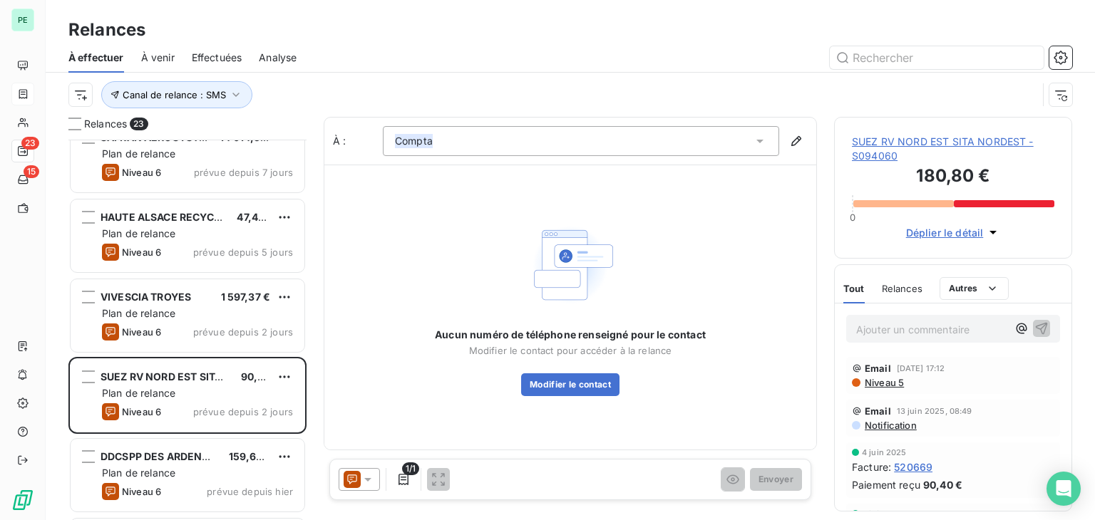
scroll to position [885, 0]
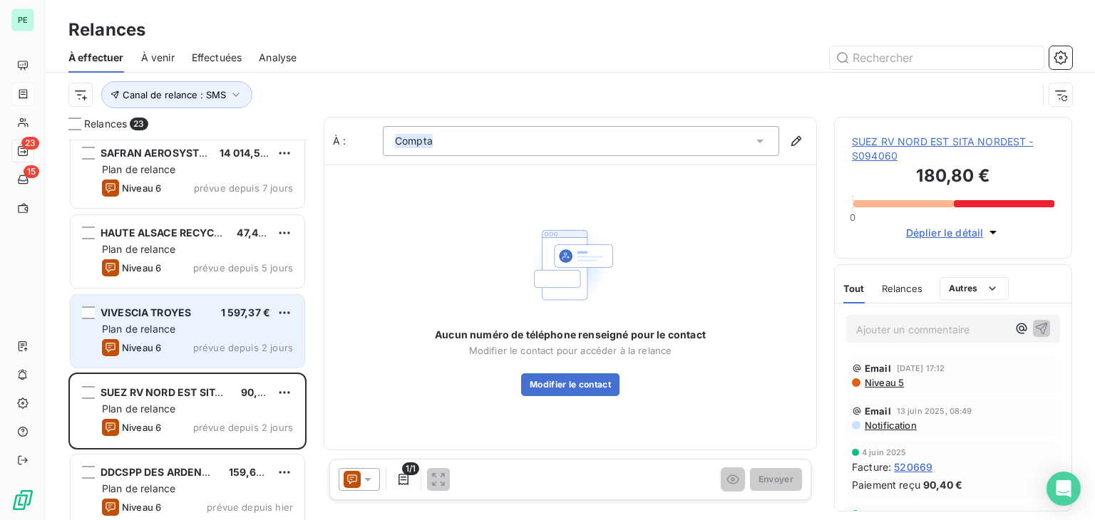
click at [182, 301] on div "VIVESCIA TROYES 1 597,37 € Plan de relance Niveau 6 prévue depuis 2 jours" at bounding box center [188, 331] width 234 height 73
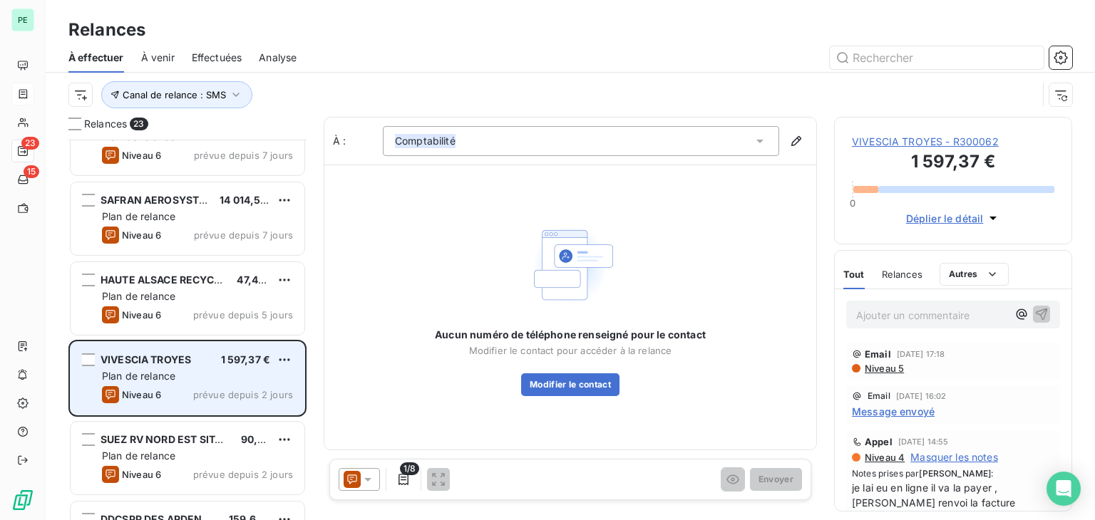
scroll to position [814, 0]
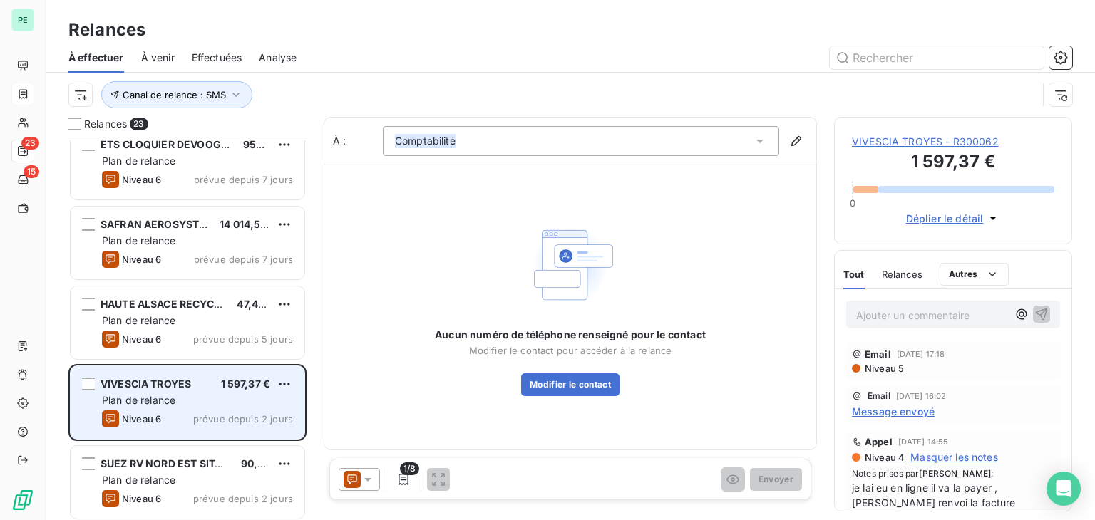
click at [182, 301] on span "HAUTE ALSACE RECYCLAGE" at bounding box center [170, 304] width 140 height 12
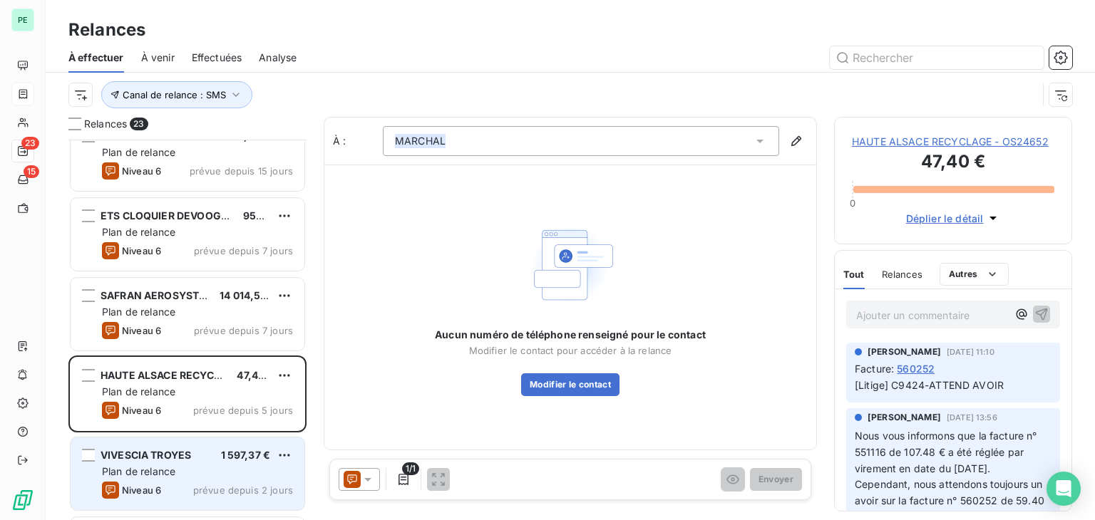
click at [182, 301] on div "SAFRAN AEROSYSTEMS" at bounding box center [154, 296] width 108 height 14
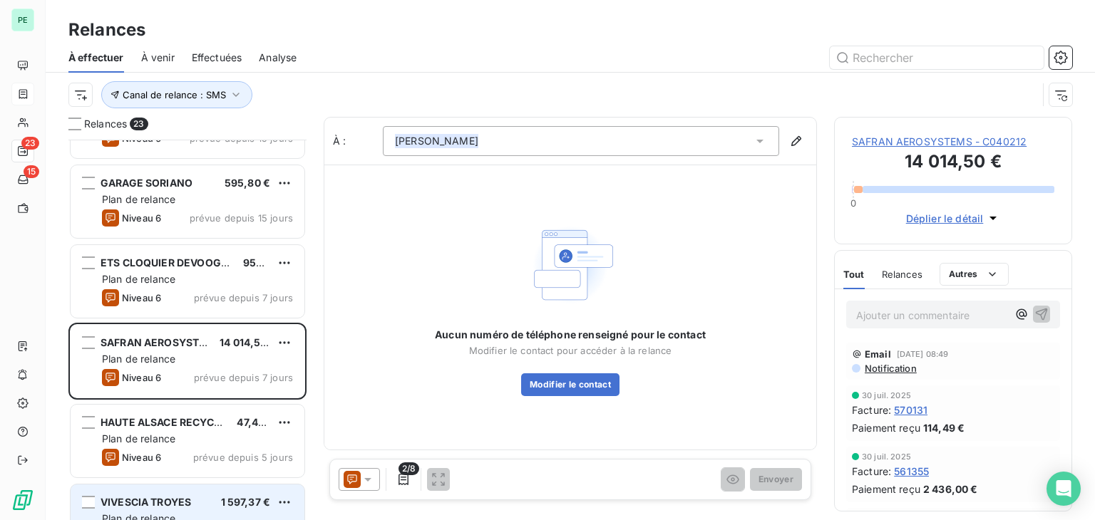
scroll to position [671, 0]
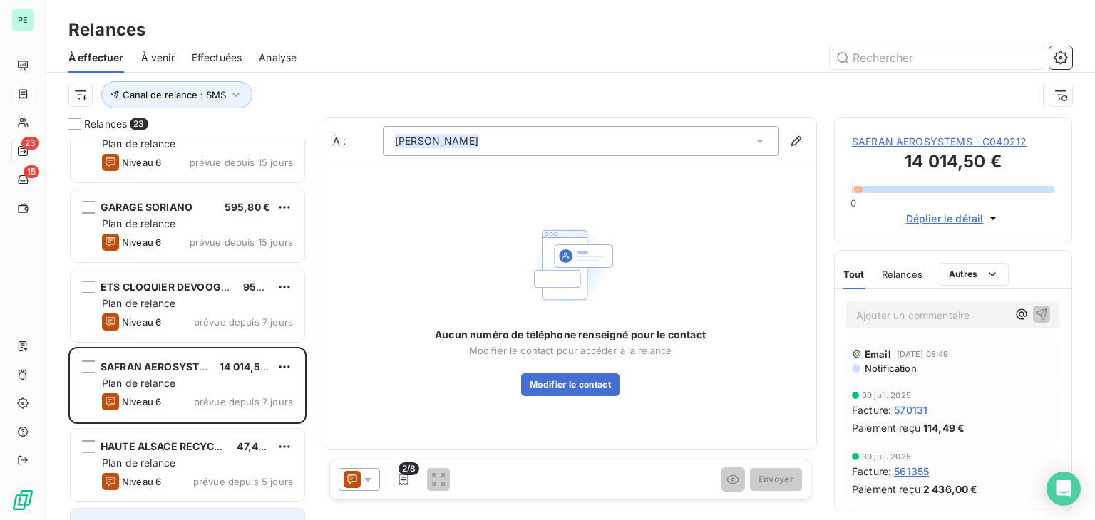
click at [182, 301] on div "Plan de relance" at bounding box center [197, 303] width 191 height 14
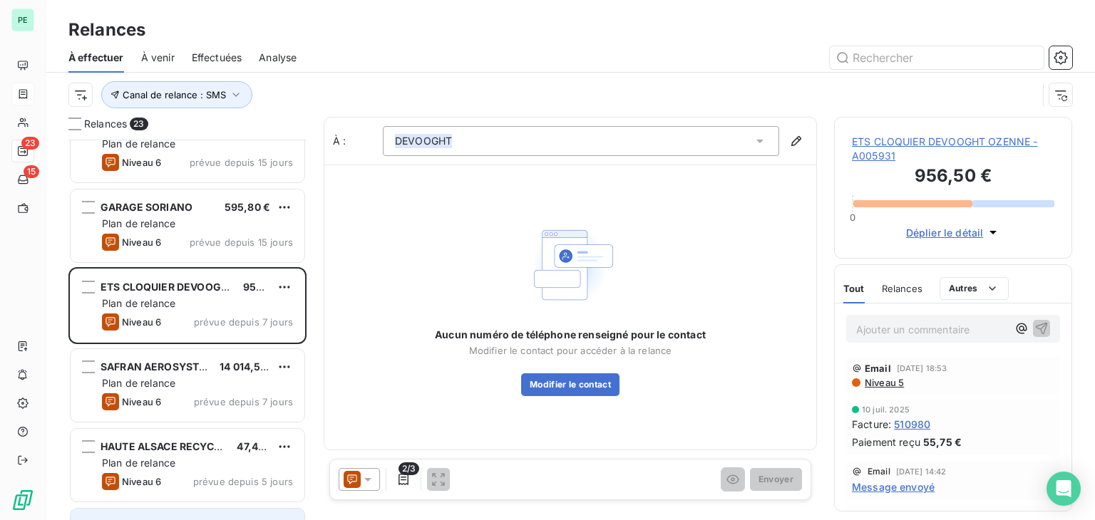
scroll to position [600, 0]
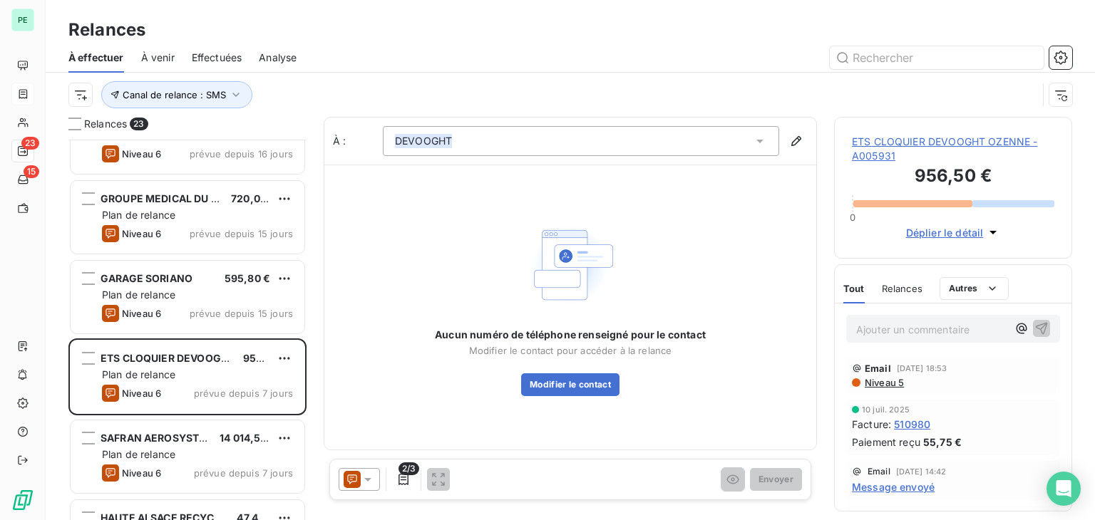
click at [182, 301] on div "GARAGE SORIANO 595,80 € Plan de relance Niveau 6 prévue depuis 15 jours" at bounding box center [188, 297] width 234 height 73
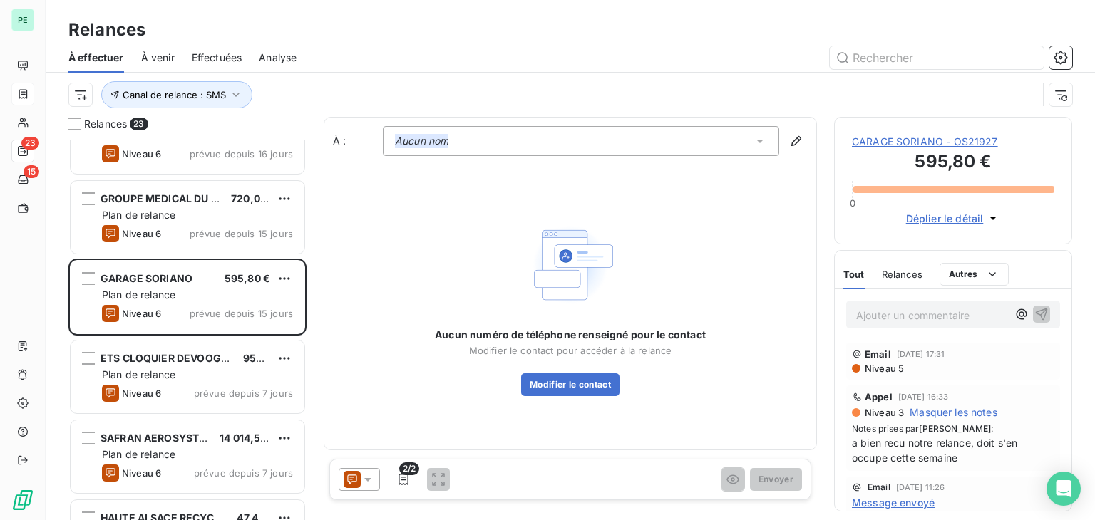
scroll to position [529, 0]
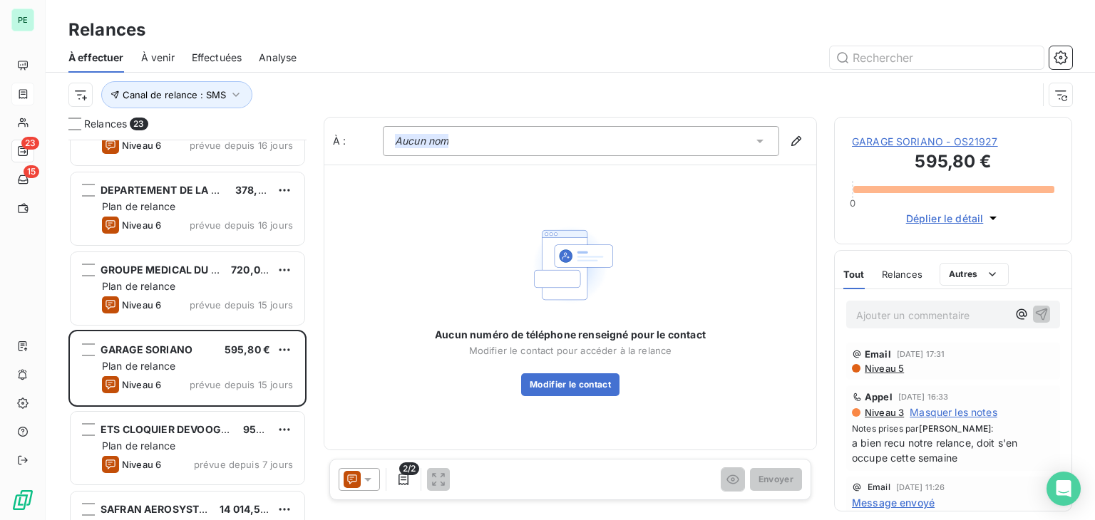
click at [182, 301] on div "Niveau 6 prévue depuis 15 jours" at bounding box center [197, 304] width 191 height 17
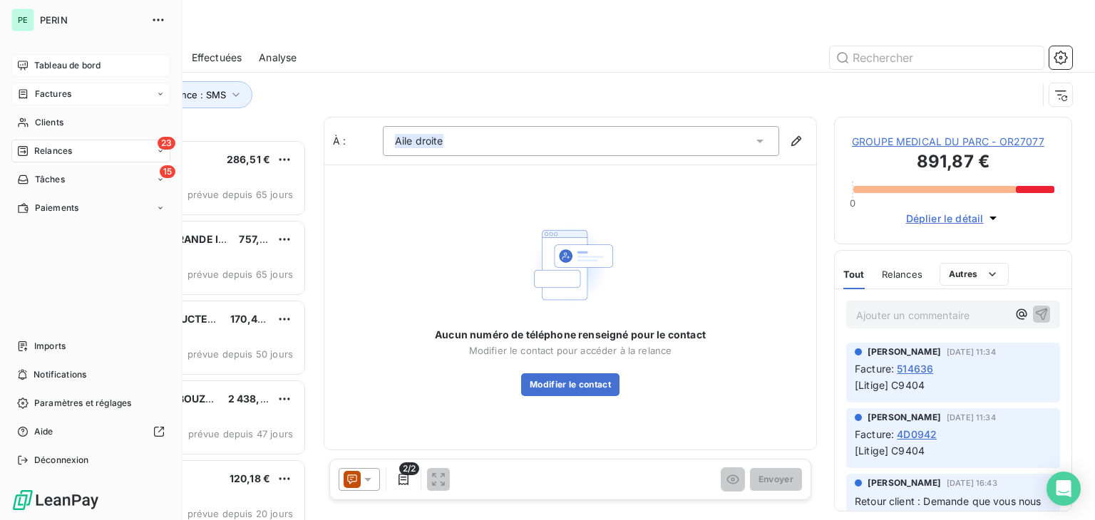
click at [41, 66] on span "Tableau de bord" at bounding box center [67, 65] width 66 height 13
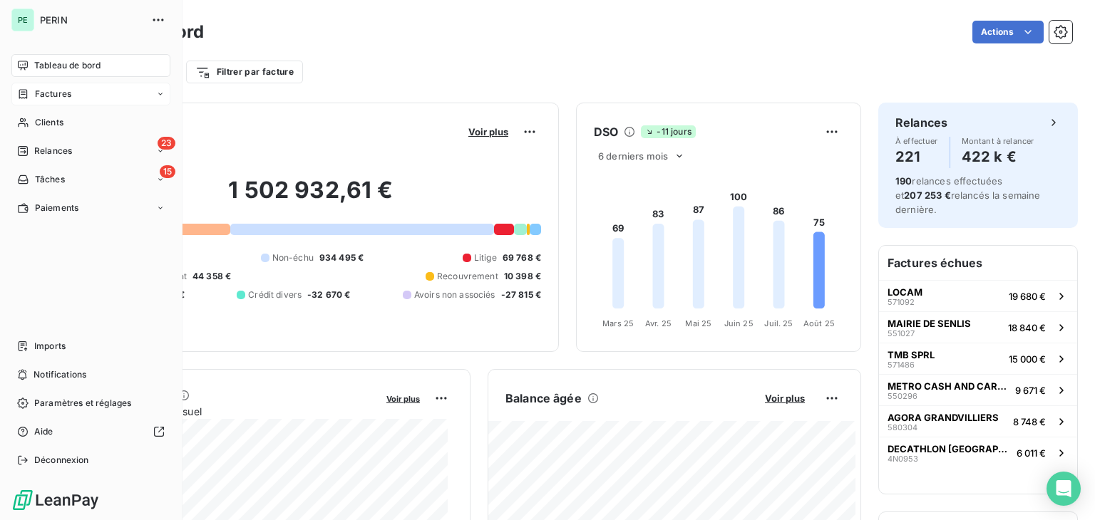
click at [6, 211] on div "PE PERIN Tableau de bord Factures Clients 23 Relances 15 Tâches Paiements Impor…" at bounding box center [91, 260] width 182 height 520
click at [44, 212] on span "Paiements" at bounding box center [56, 208] width 43 height 13
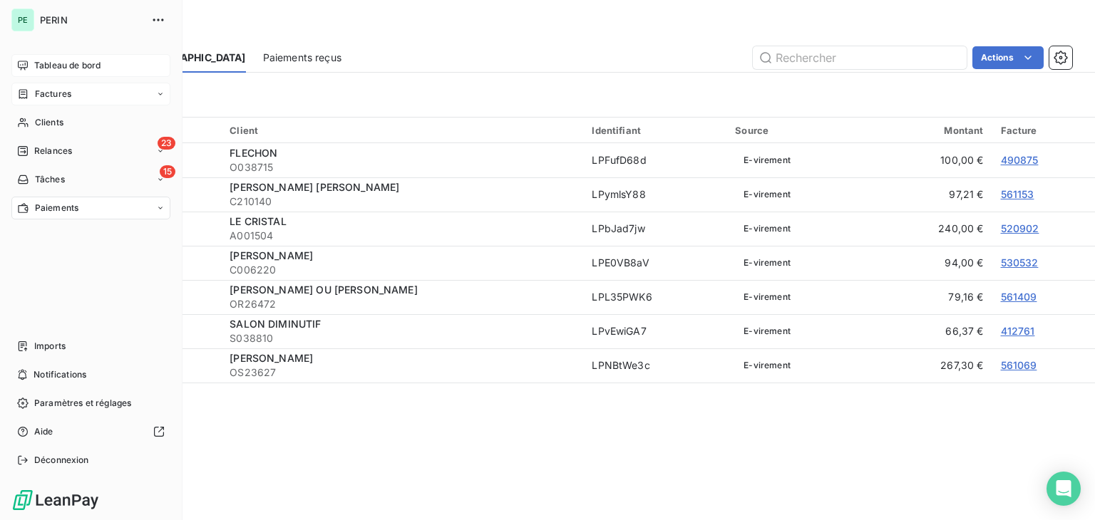
click at [31, 69] on div "Tableau de bord" at bounding box center [90, 65] width 159 height 23
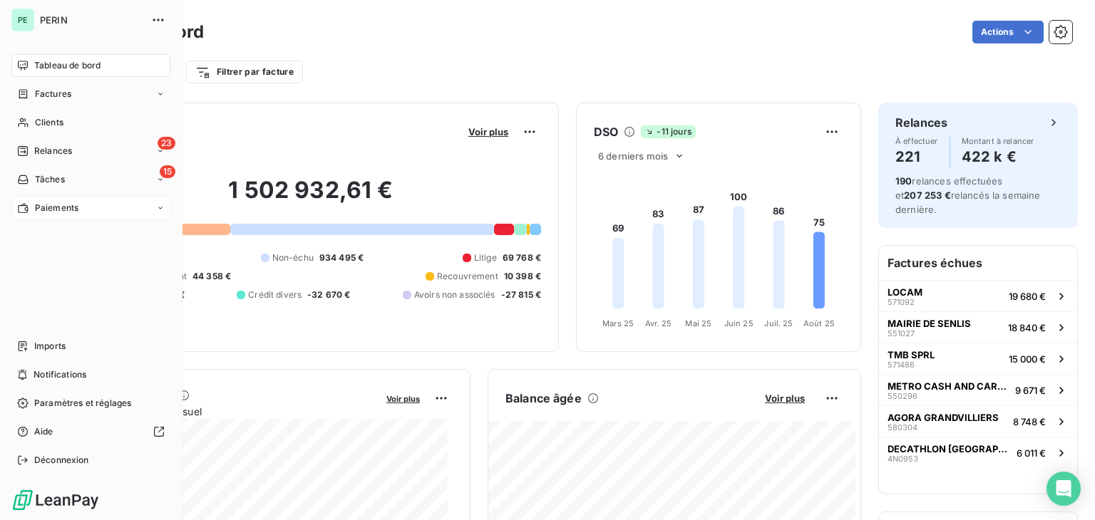
click at [36, 211] on span "Paiements" at bounding box center [56, 208] width 43 height 13
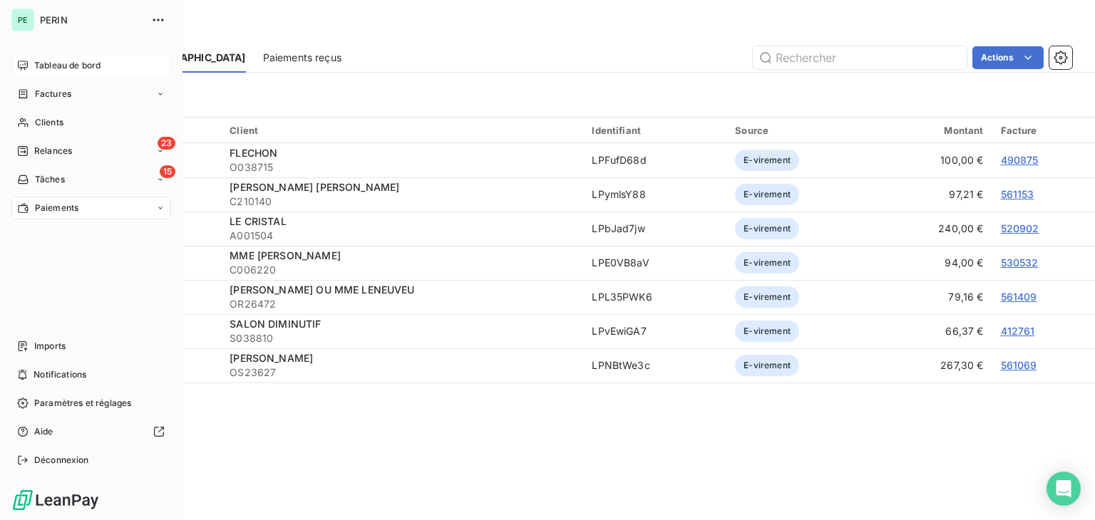
click at [53, 67] on span "Tableau de bord" at bounding box center [67, 65] width 66 height 13
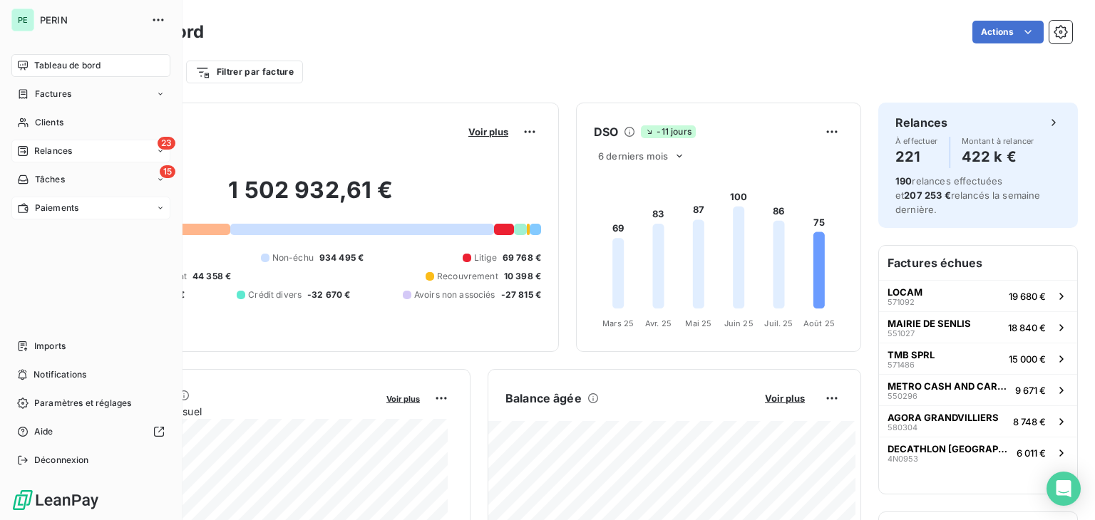
click at [23, 149] on icon at bounding box center [23, 151] width 10 height 10
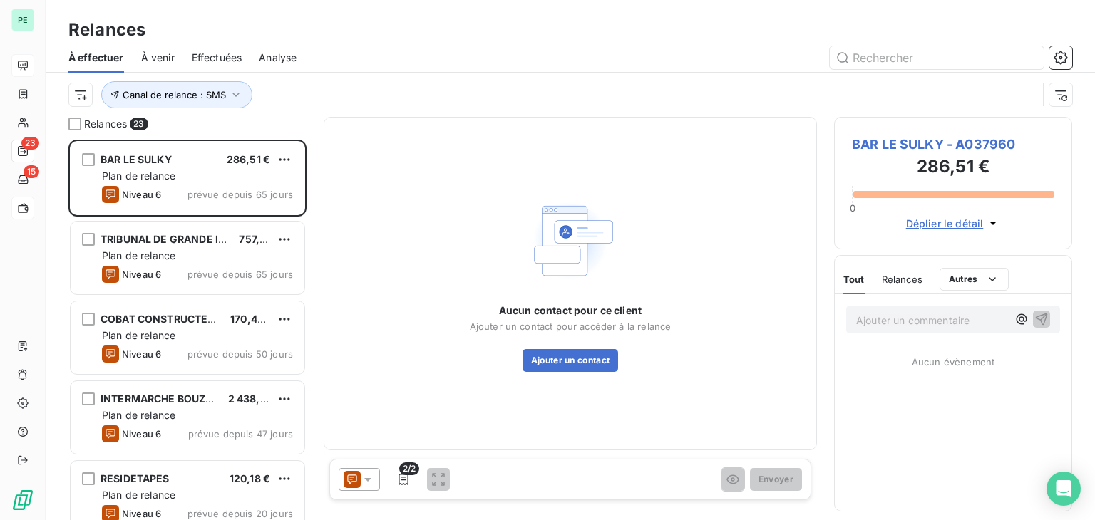
scroll to position [369, 227]
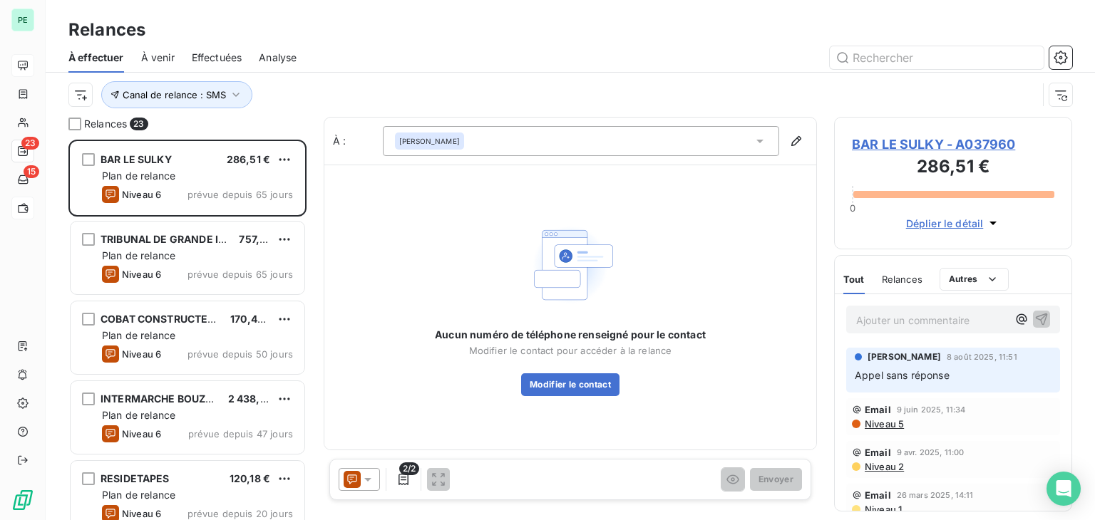
click at [174, 55] on span "À venir" at bounding box center [157, 58] width 33 height 14
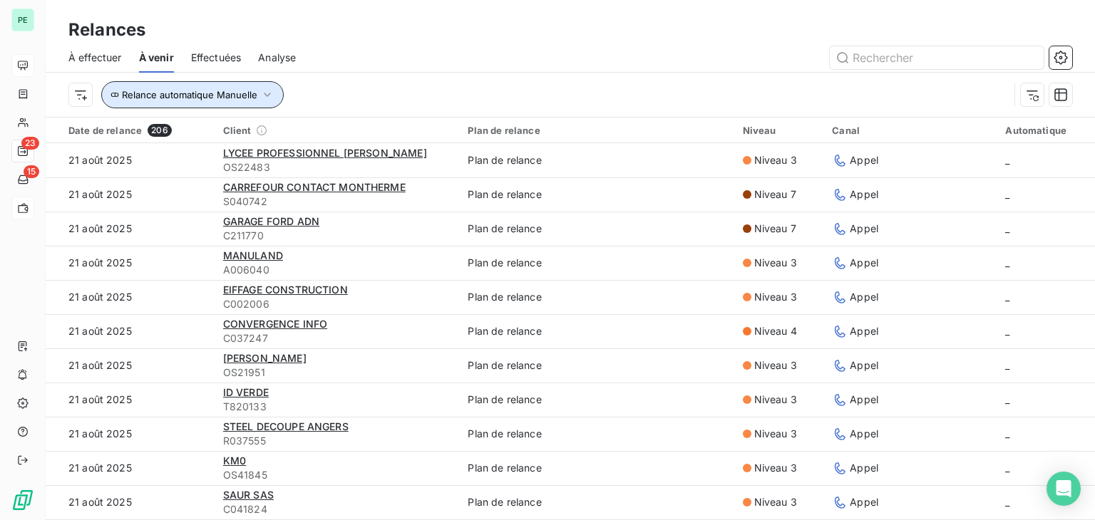
click at [155, 91] on span "Relance automatique Manuelle" at bounding box center [189, 94] width 135 height 11
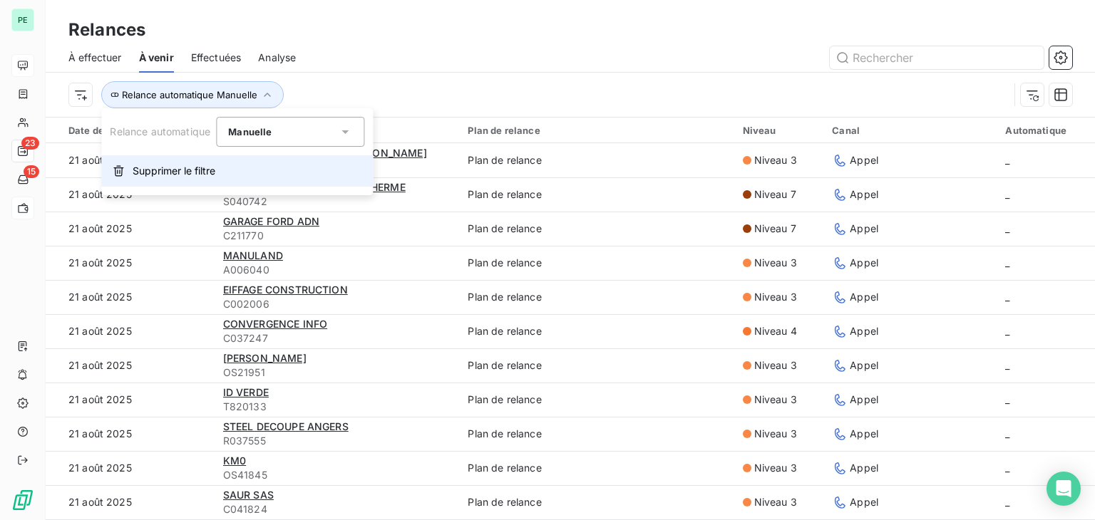
click at [167, 171] on span "Supprimer le filtre" at bounding box center [174, 171] width 83 height 14
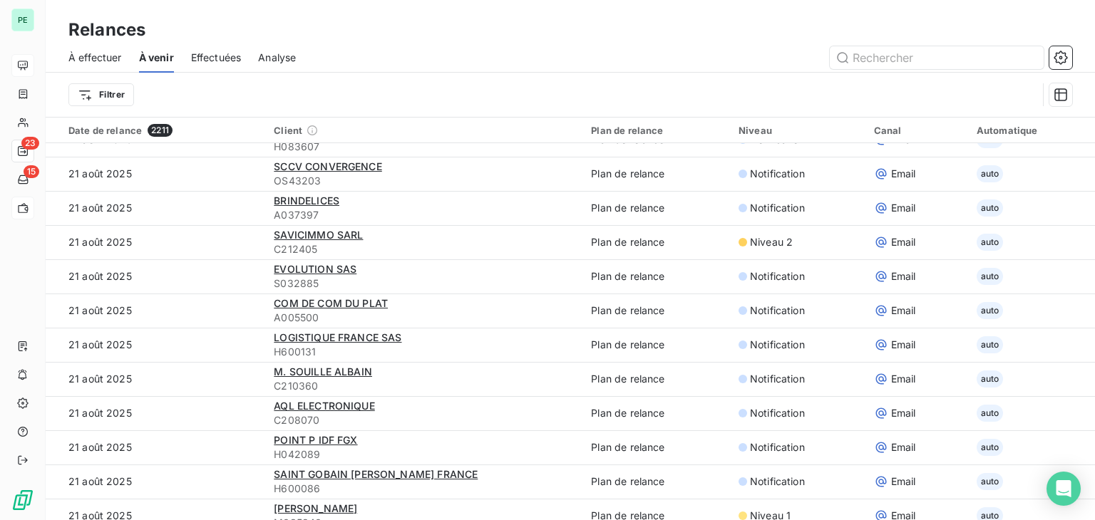
scroll to position [2637, 0]
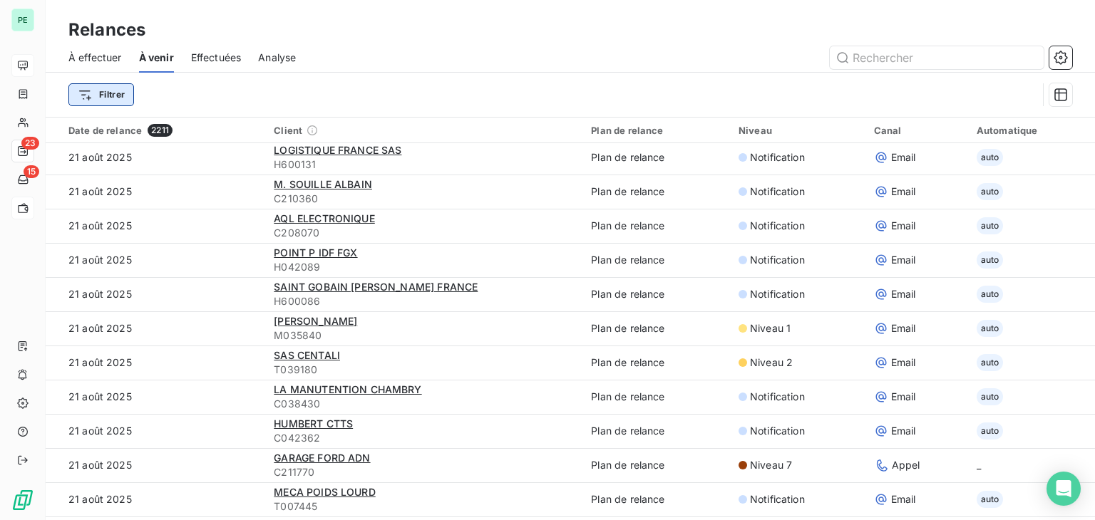
click at [120, 96] on html "PE 23 15 Relances À effectuer À venir Effectuées Analyse Filtrer Date de relanc…" at bounding box center [547, 260] width 1095 height 520
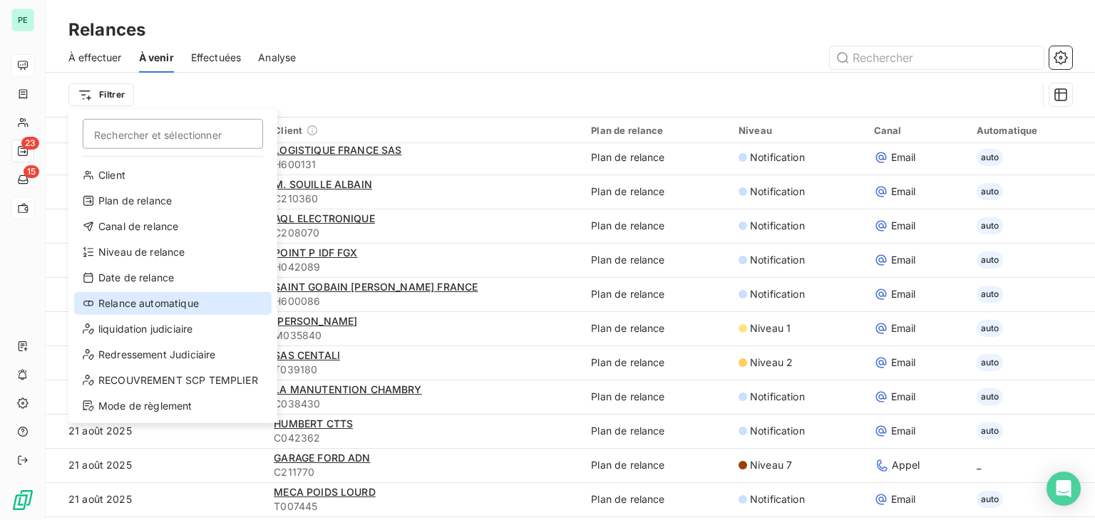
click at [198, 310] on div "Relance automatique" at bounding box center [172, 303] width 197 height 23
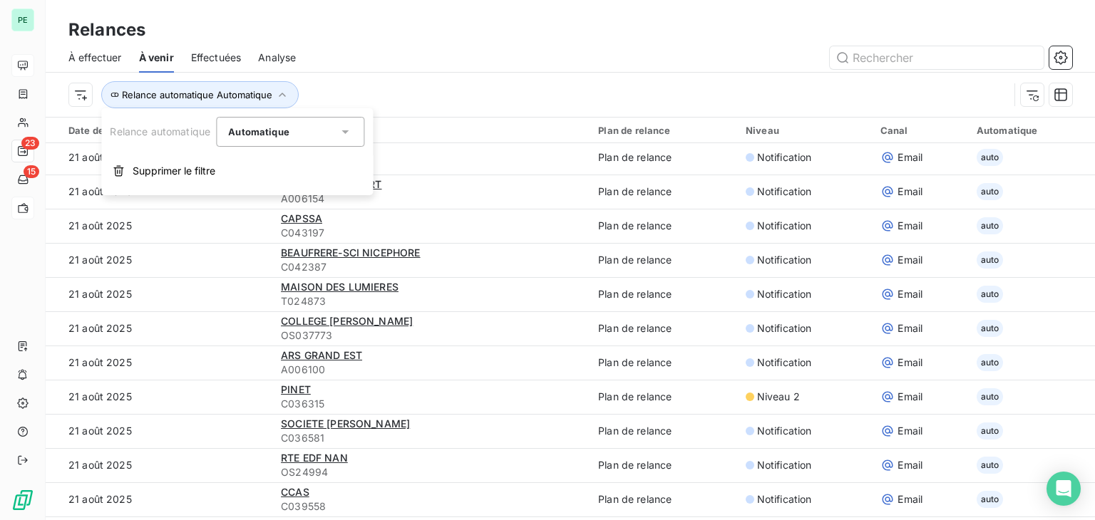
click at [276, 138] on span "Automatique" at bounding box center [258, 131] width 61 height 11
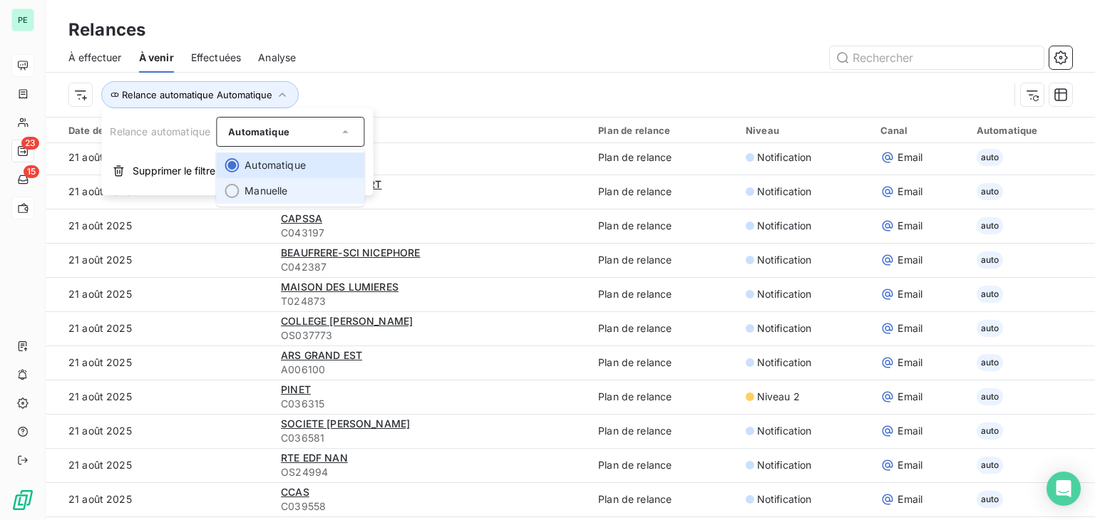
click at [261, 192] on li "Manuelle" at bounding box center [290, 191] width 148 height 26
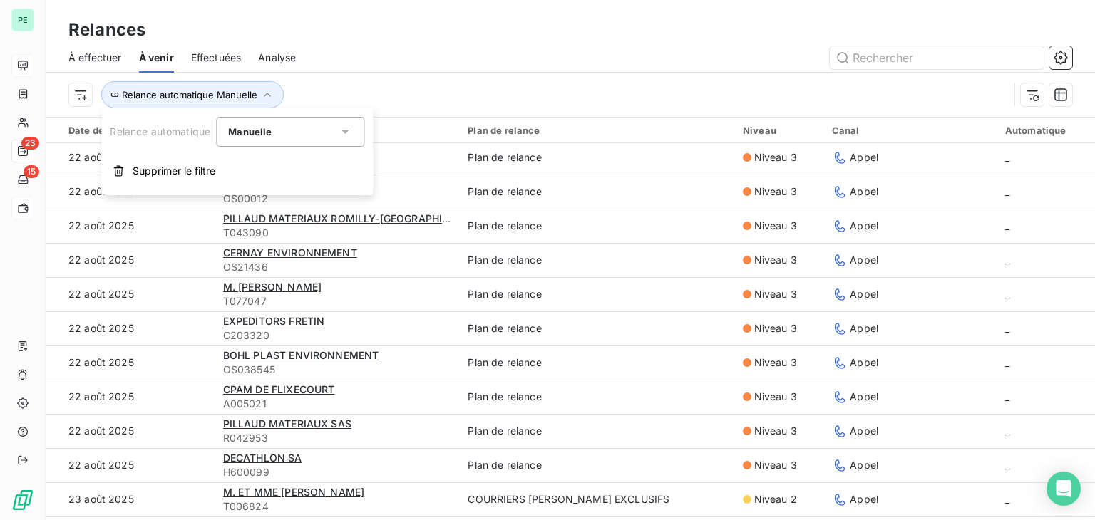
click at [370, 86] on div "Relance automatique Manuelle" at bounding box center [538, 94] width 940 height 27
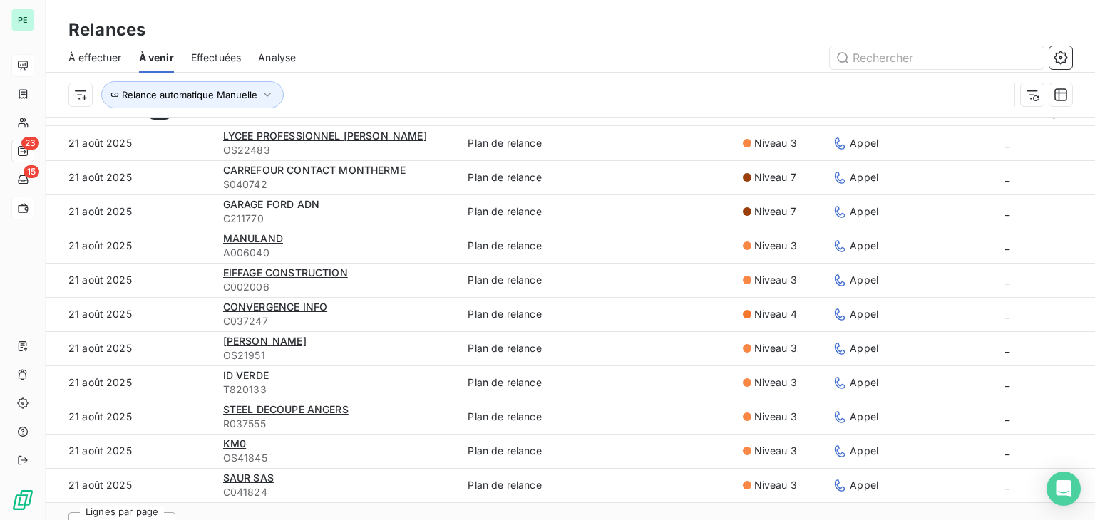
scroll to position [0, 0]
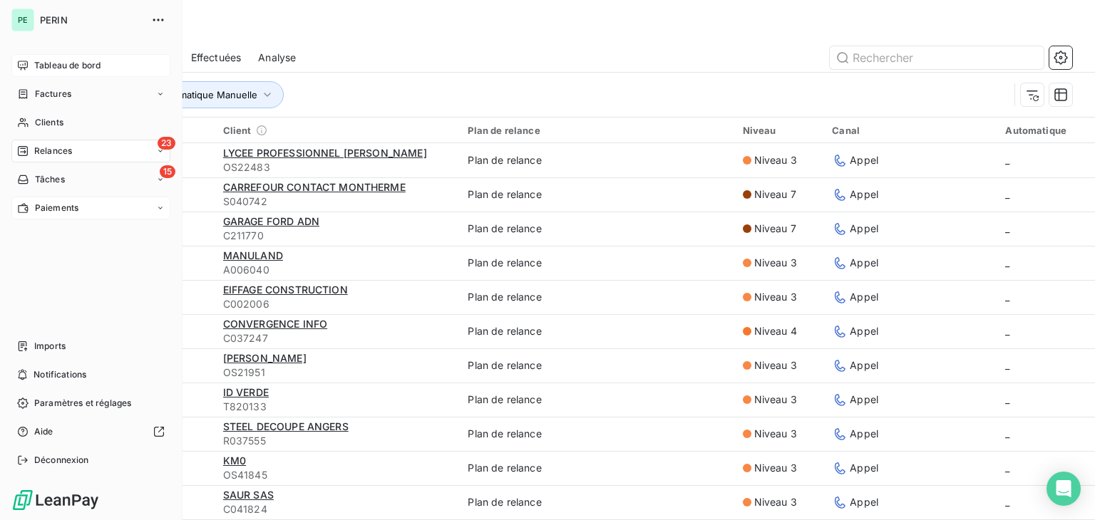
click at [31, 64] on div "Tableau de bord" at bounding box center [90, 65] width 159 height 23
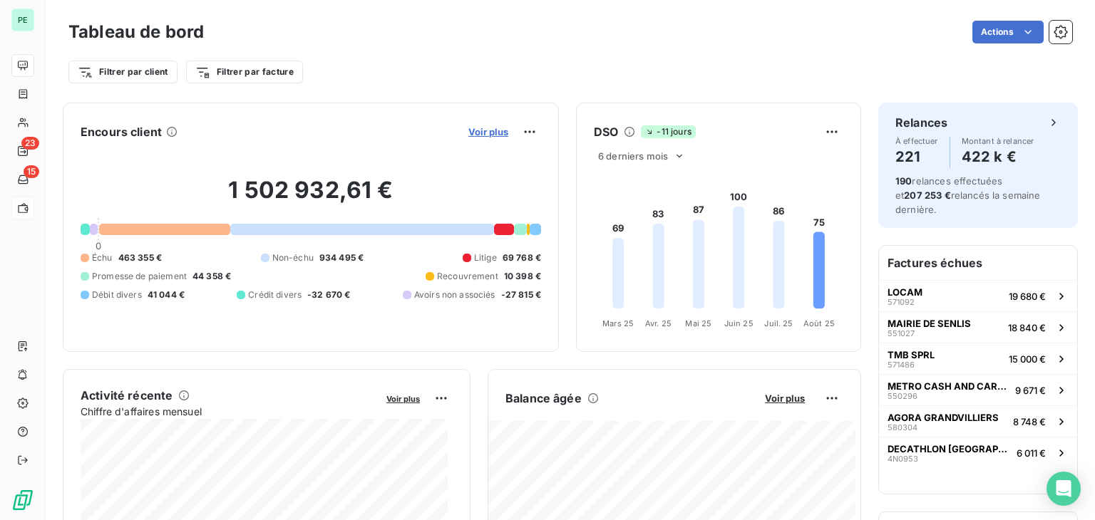
click at [484, 132] on span "Voir plus" at bounding box center [488, 131] width 40 height 11
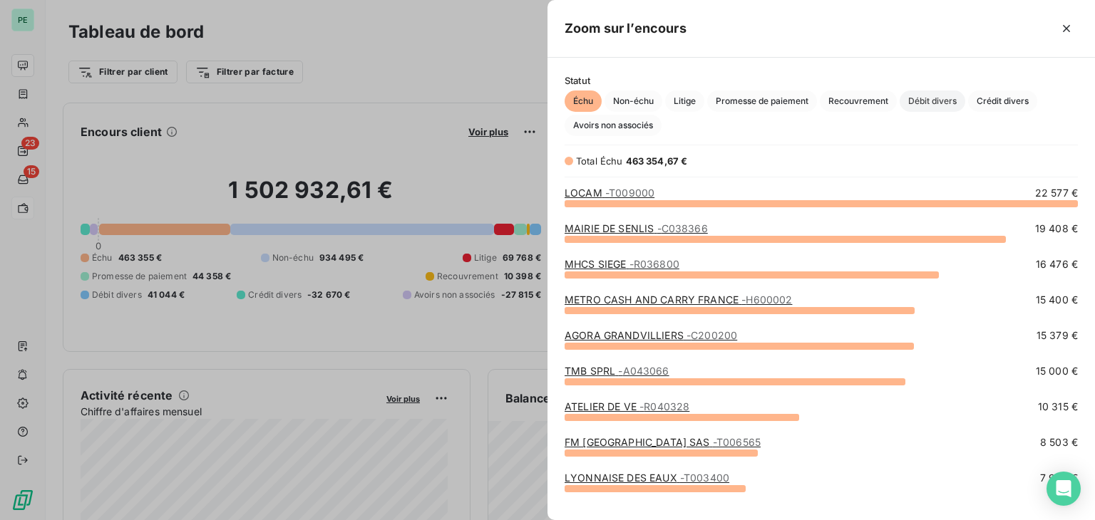
scroll to position [306, 536]
click at [924, 107] on span "Débit divers" at bounding box center [932, 101] width 66 height 21
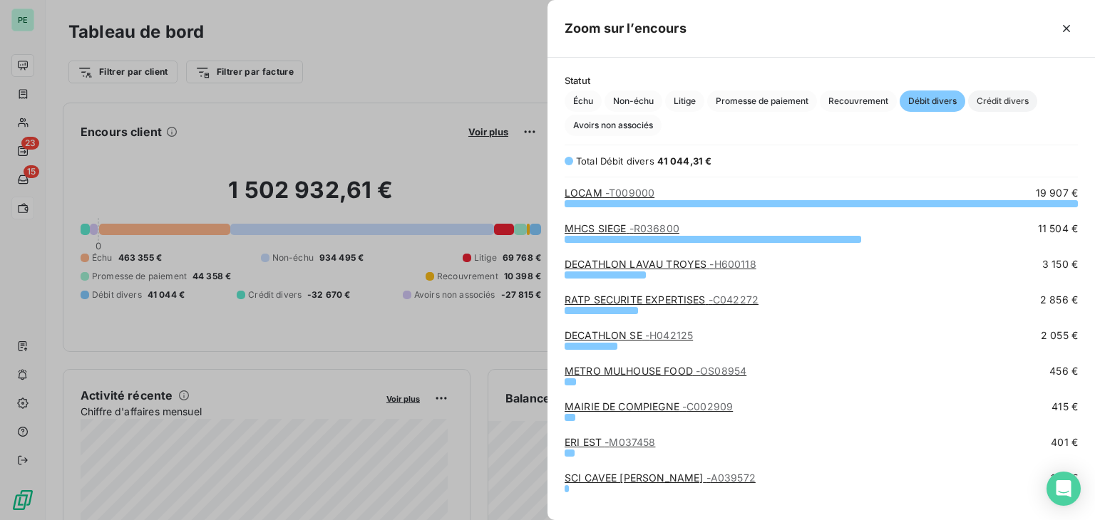
click at [981, 103] on span "Crédit divers" at bounding box center [1002, 101] width 69 height 21
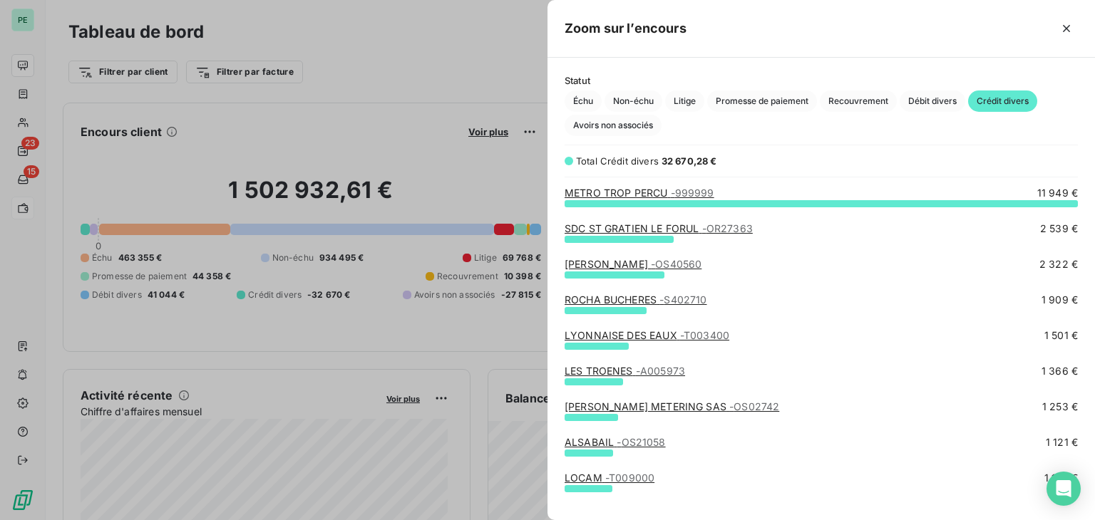
click at [351, 120] on div at bounding box center [547, 260] width 1095 height 520
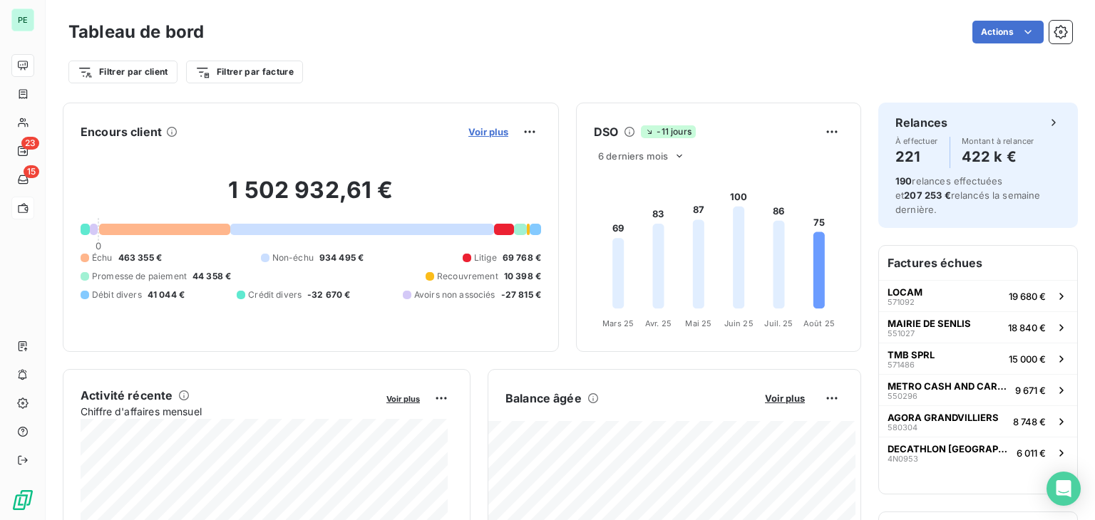
click at [478, 128] on span "Voir plus" at bounding box center [488, 131] width 40 height 11
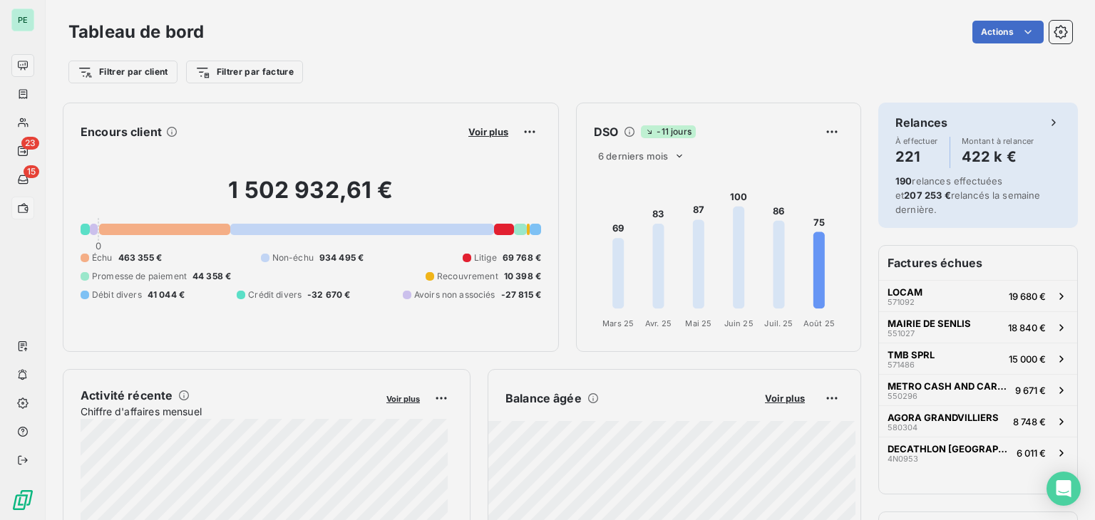
scroll to position [509, 536]
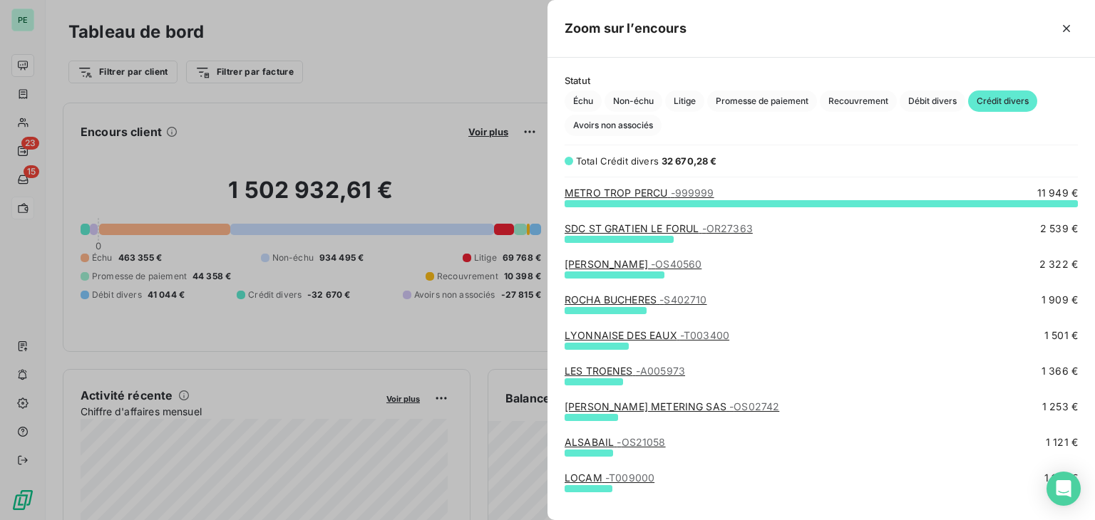
click at [663, 129] on div "Échu Non-échu Litige Promesse de paiement Recouvrement Débit divers Crédit dive…" at bounding box center [820, 114] width 513 height 46
click at [645, 129] on span "Avoirs non associés" at bounding box center [612, 125] width 97 height 21
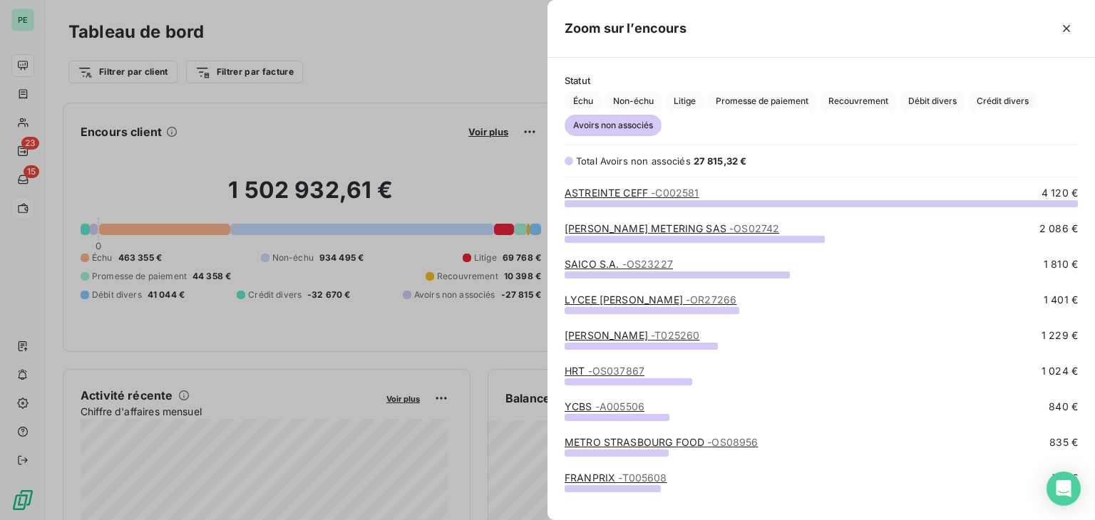
scroll to position [306, 536]
click at [1072, 33] on icon "button" at bounding box center [1066, 28] width 14 height 14
